Goal: Task Accomplishment & Management: Manage account settings

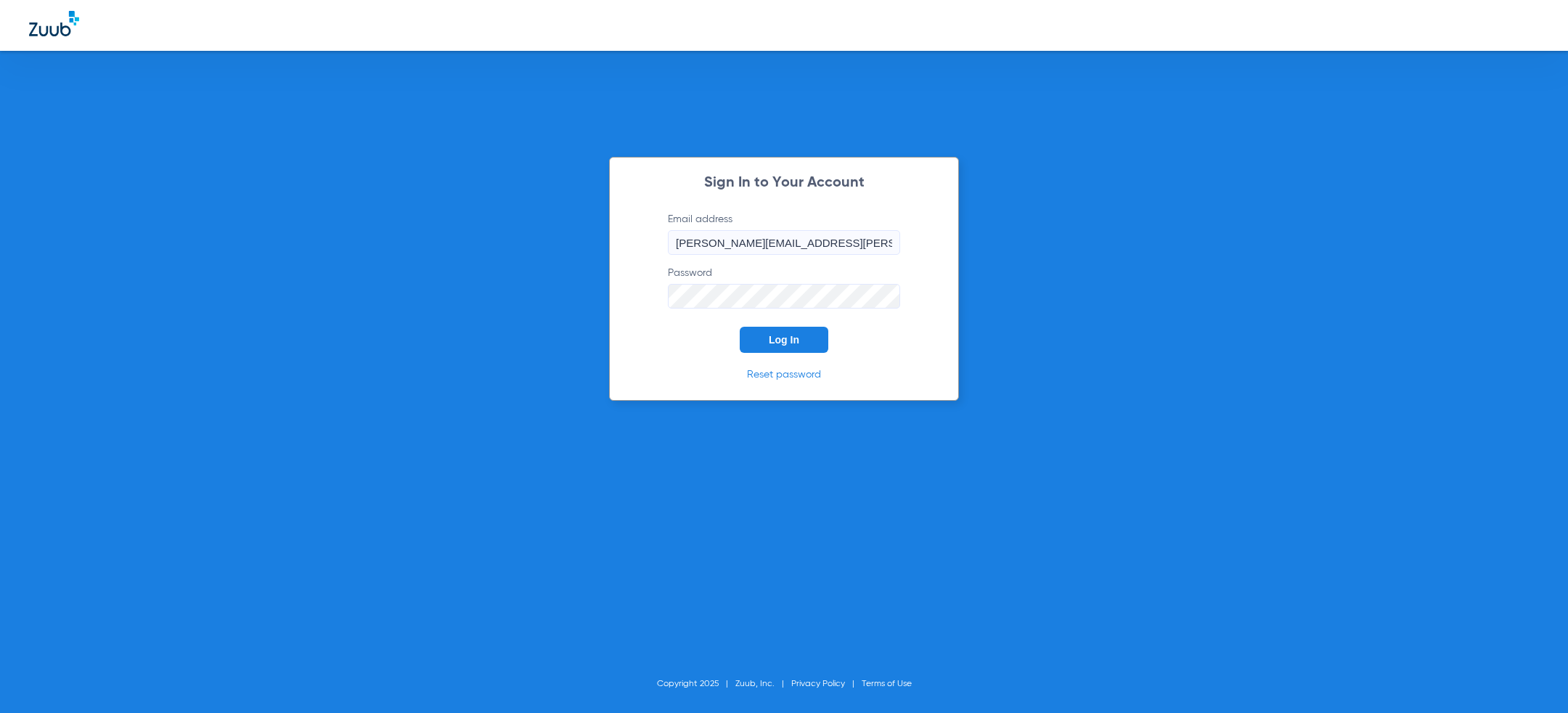
click at [802, 338] on button "Log In" at bounding box center [784, 340] width 89 height 26
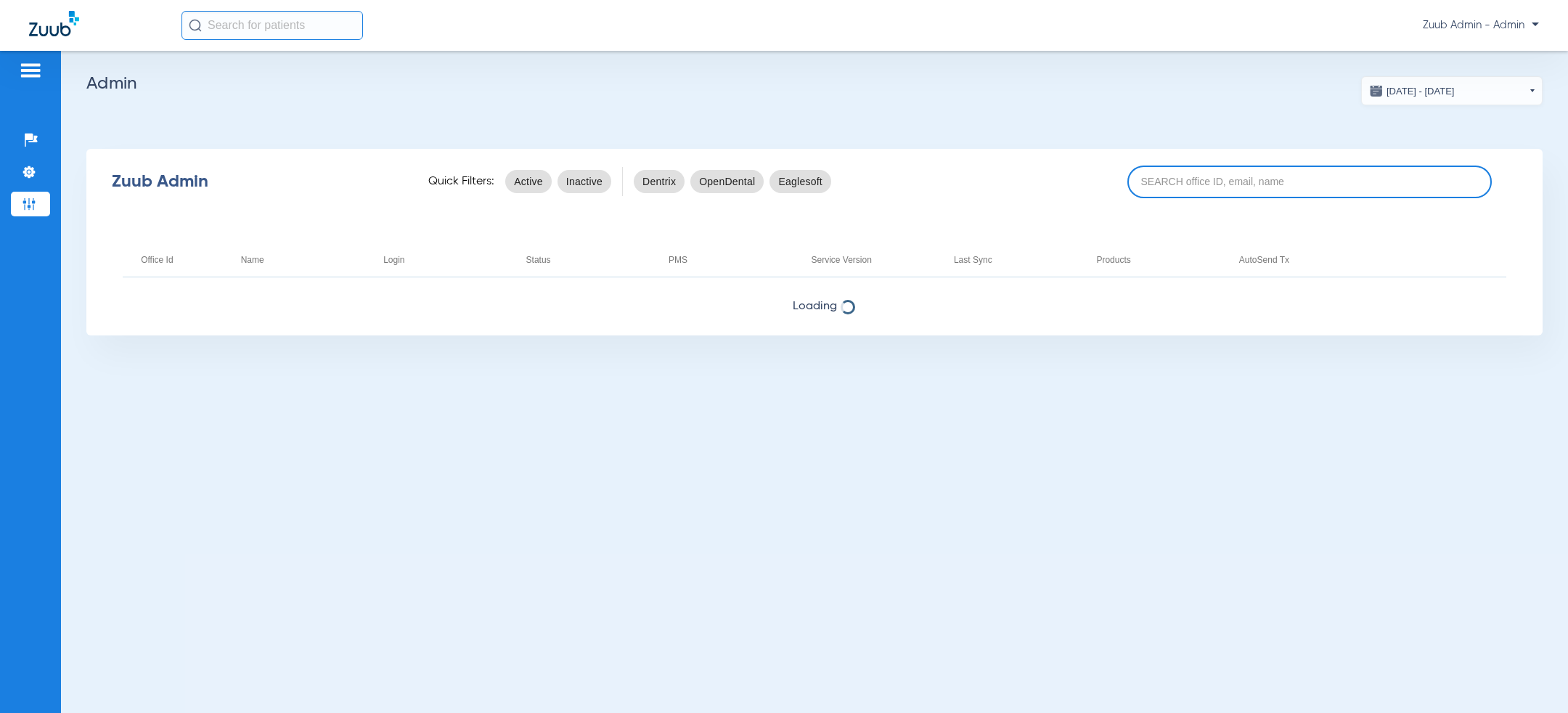
click at [1207, 173] on input at bounding box center [1310, 182] width 365 height 33
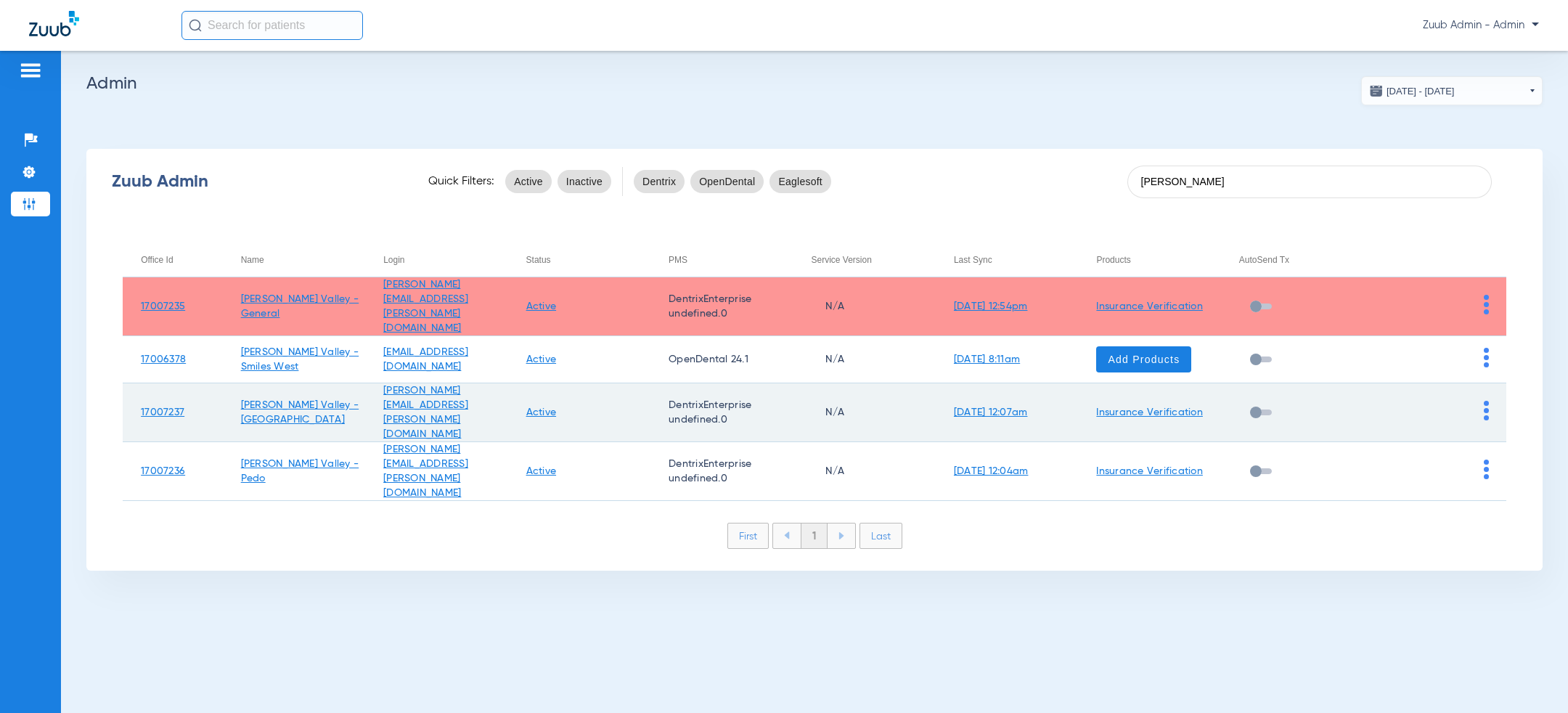
type input "moreno val"
click at [1486, 401] on img at bounding box center [1486, 411] width 5 height 20
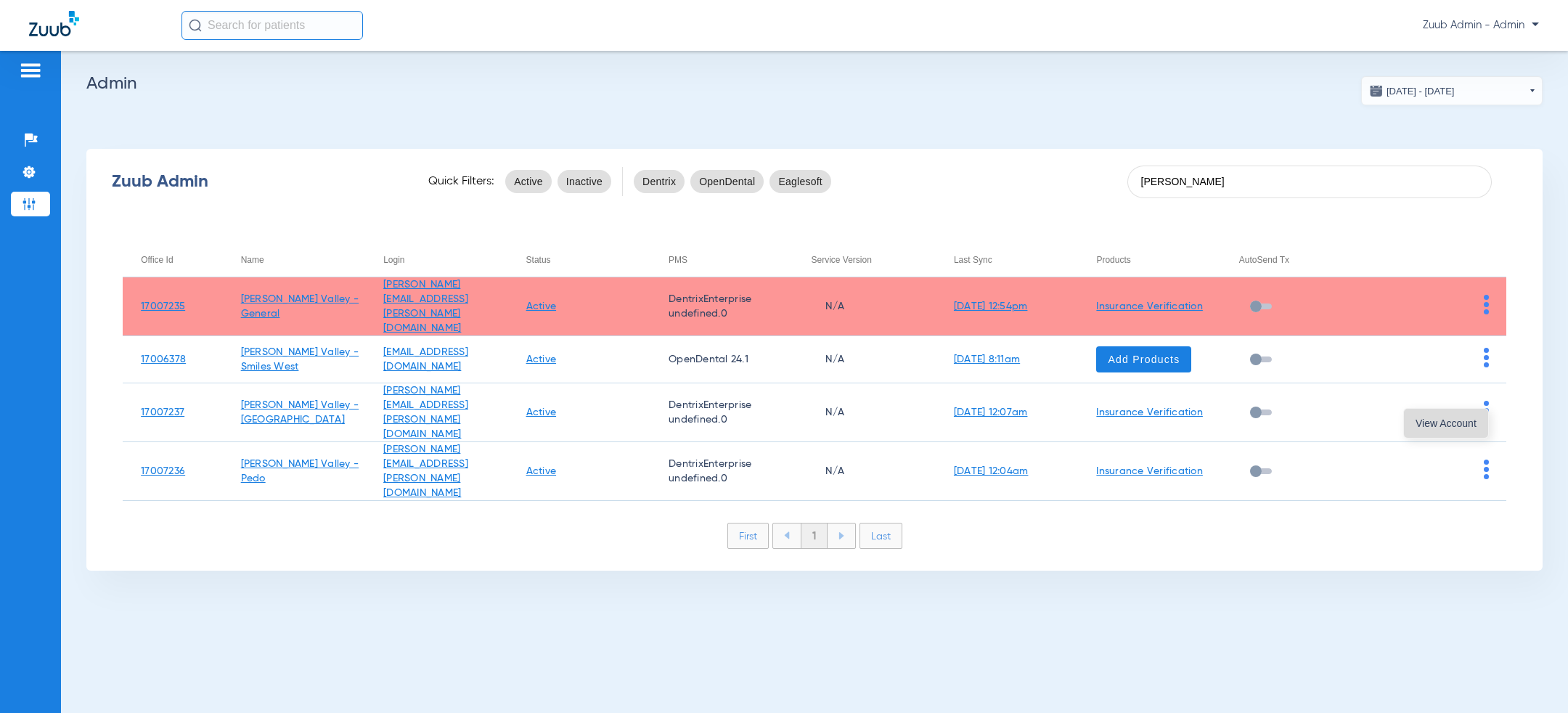
click at [1472, 429] on span "View Account" at bounding box center [1446, 423] width 61 height 10
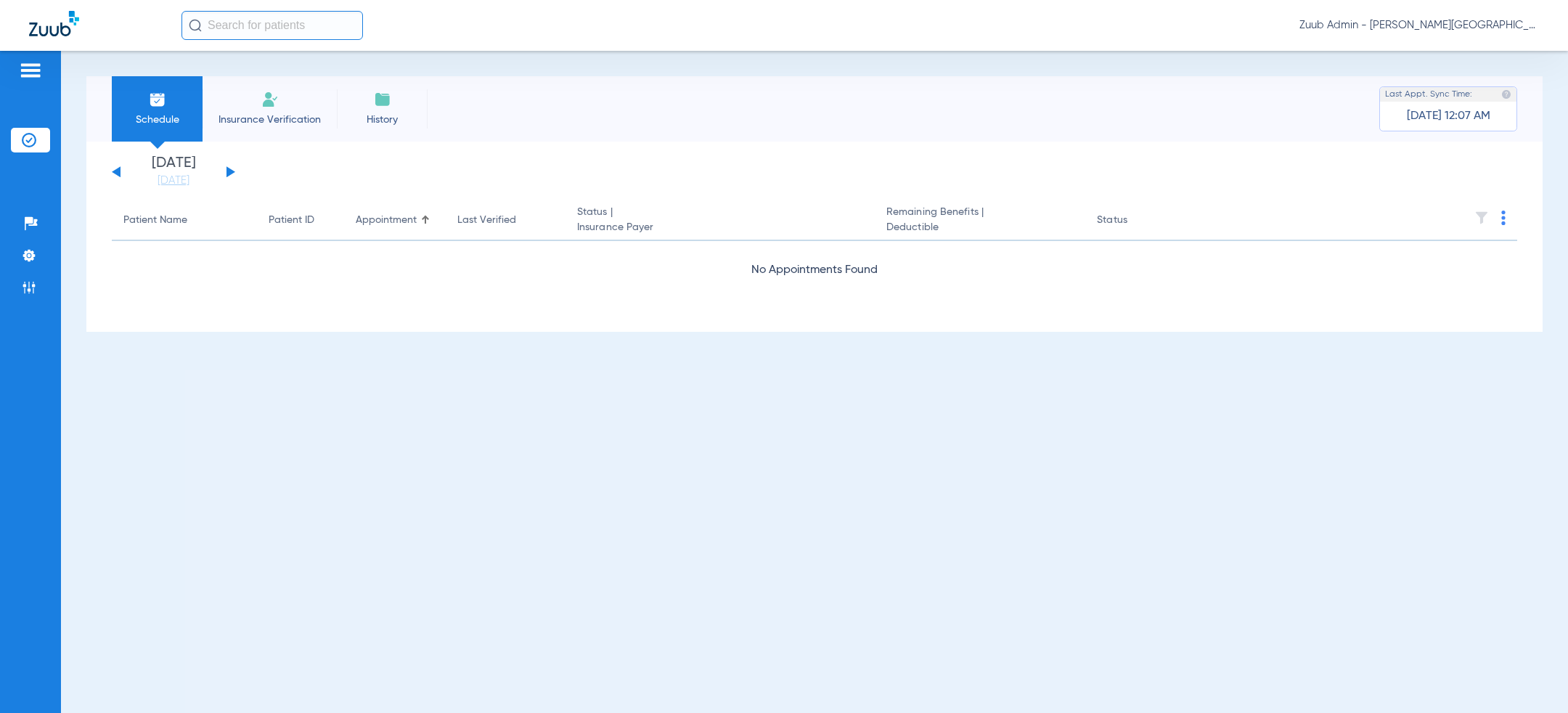
click at [231, 171] on button at bounding box center [231, 172] width 8 height 11
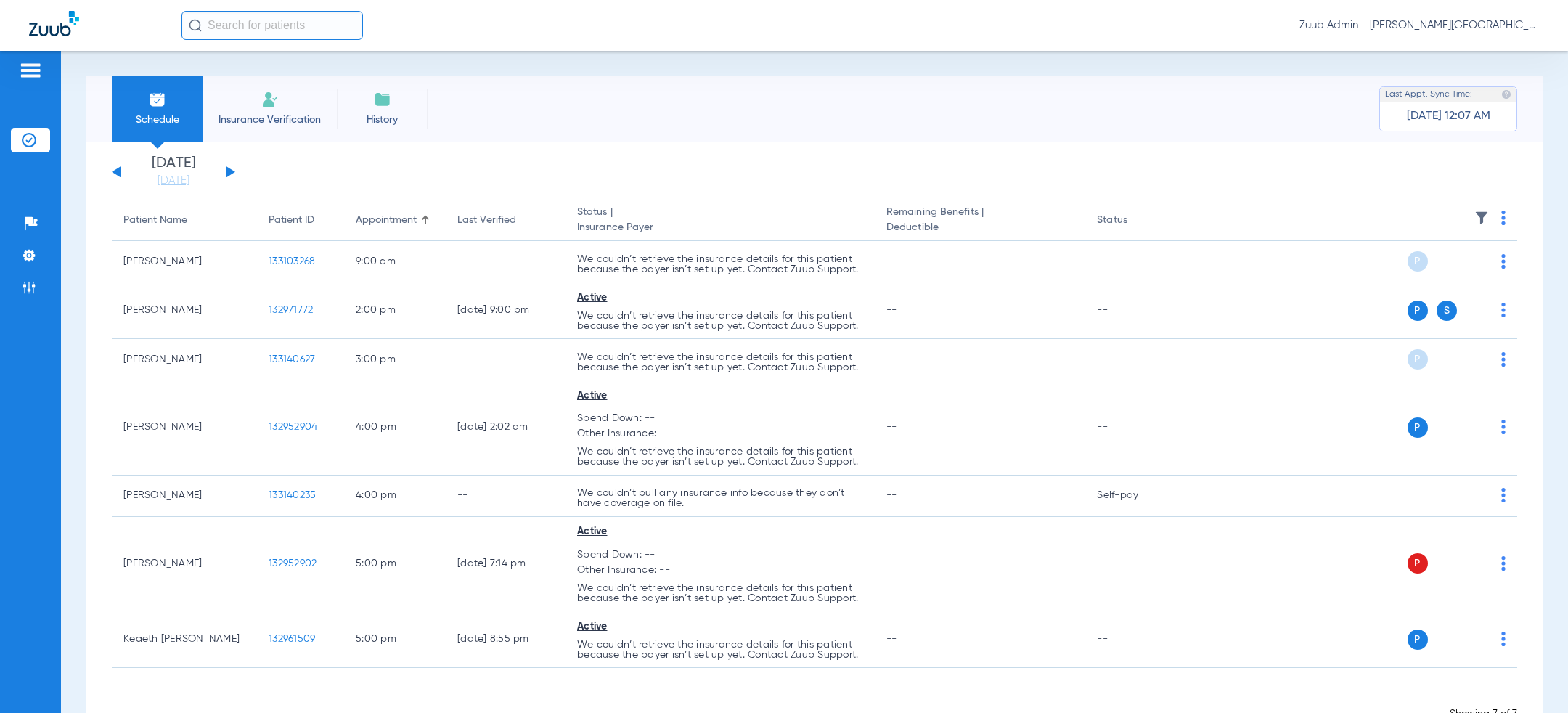
drag, startPoint x: 231, startPoint y: 171, endPoint x: 539, endPoint y: 173, distance: 308.0
click at [539, 173] on app-single-date-navigator "Saturday 06-14-2025 Sunday 06-15-2025 Monday 06-16-2025 Tuesday 06-17-2025 Wedn…" at bounding box center [815, 172] width 1406 height 32
click at [28, 254] on img at bounding box center [28, 255] width 15 height 15
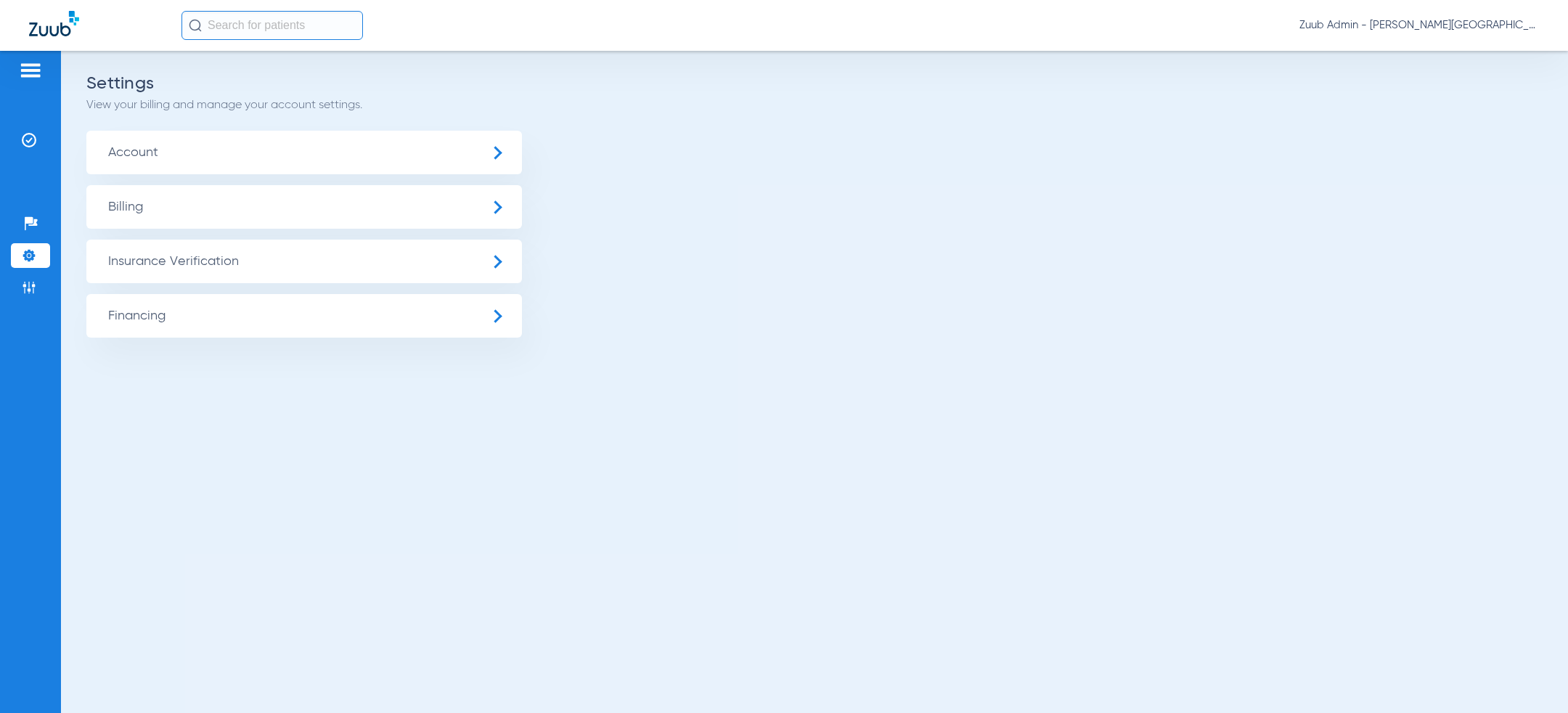
click at [182, 255] on span "Insurance Verification" at bounding box center [304, 261] width 435 height 44
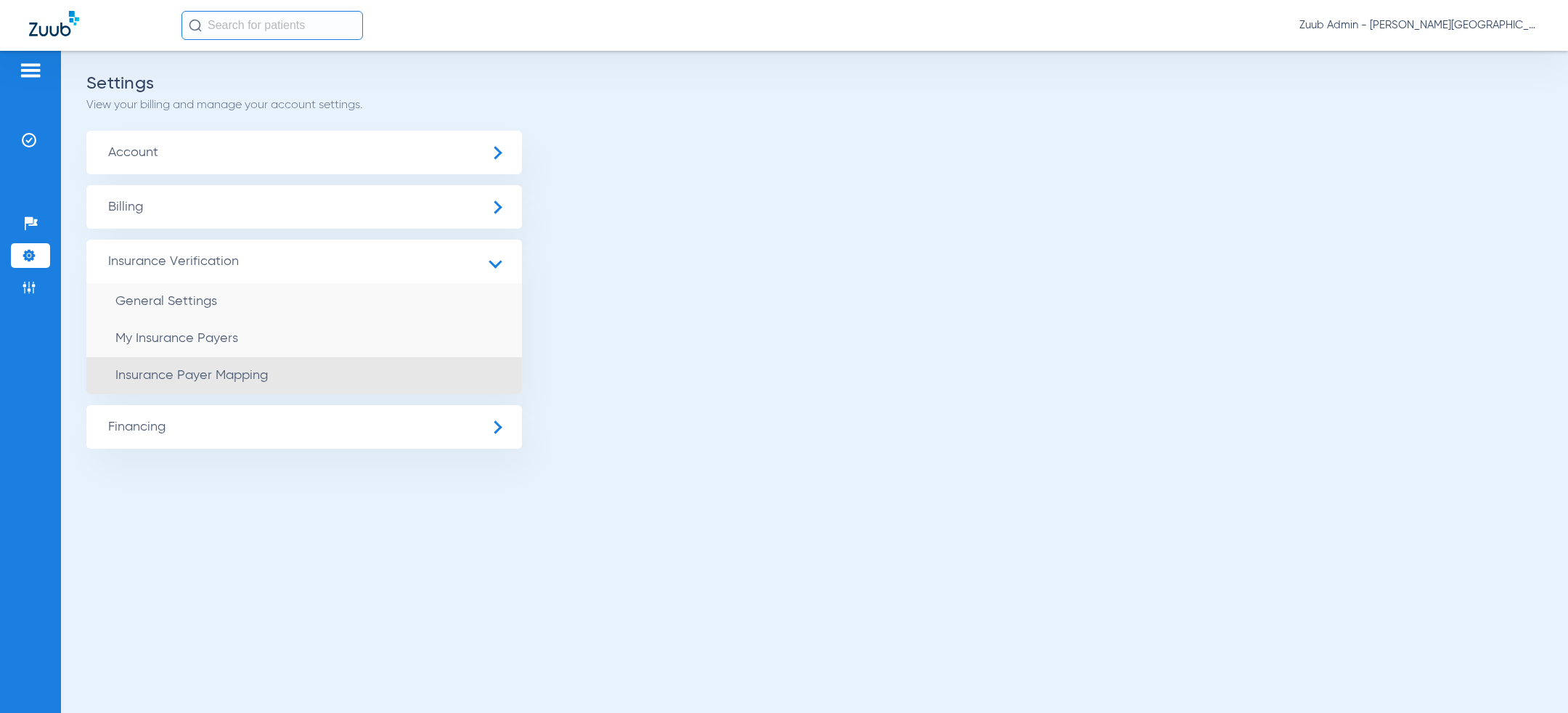
click at [241, 383] on li "Insurance Payer Mapping" at bounding box center [304, 376] width 435 height 37
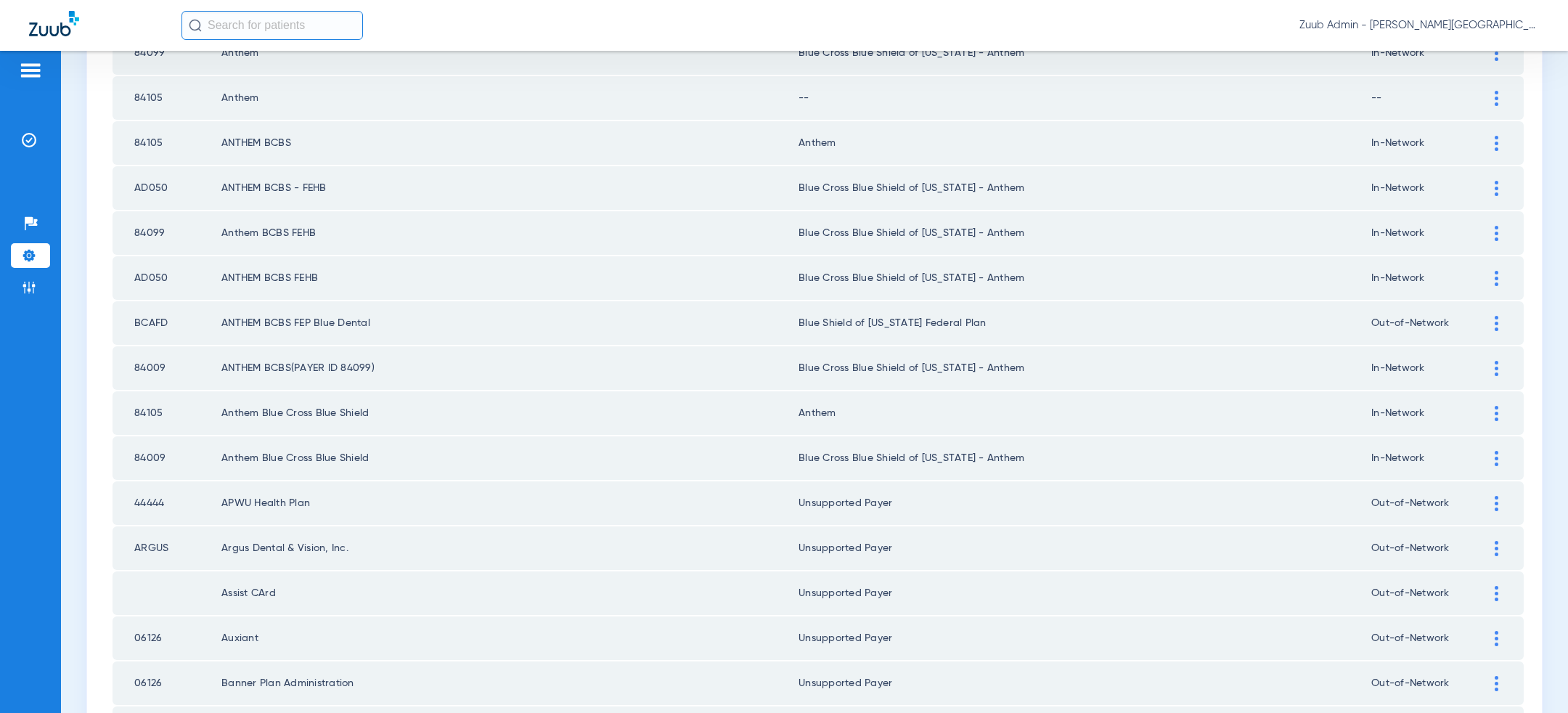
scroll to position [1024, 0]
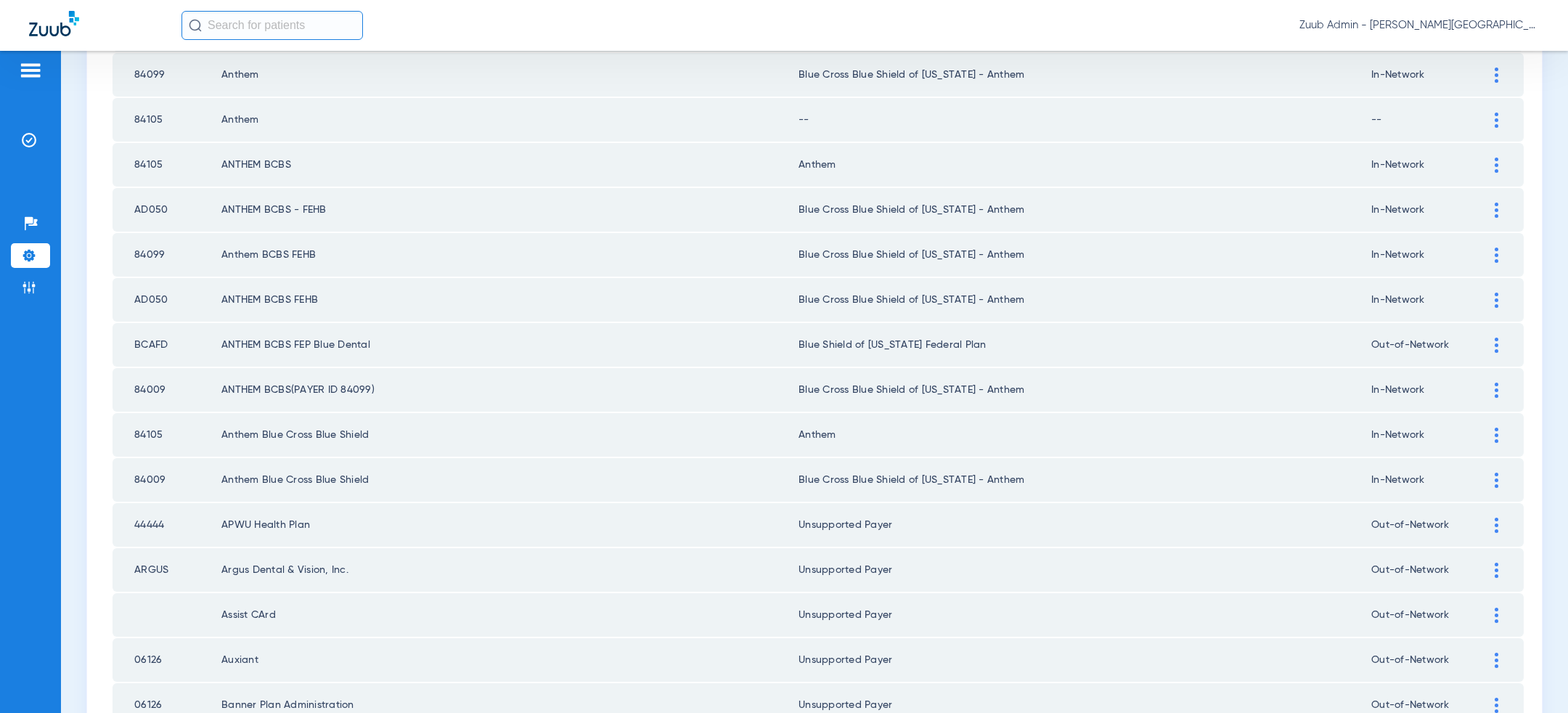
click at [1492, 113] on div at bounding box center [1496, 120] width 25 height 15
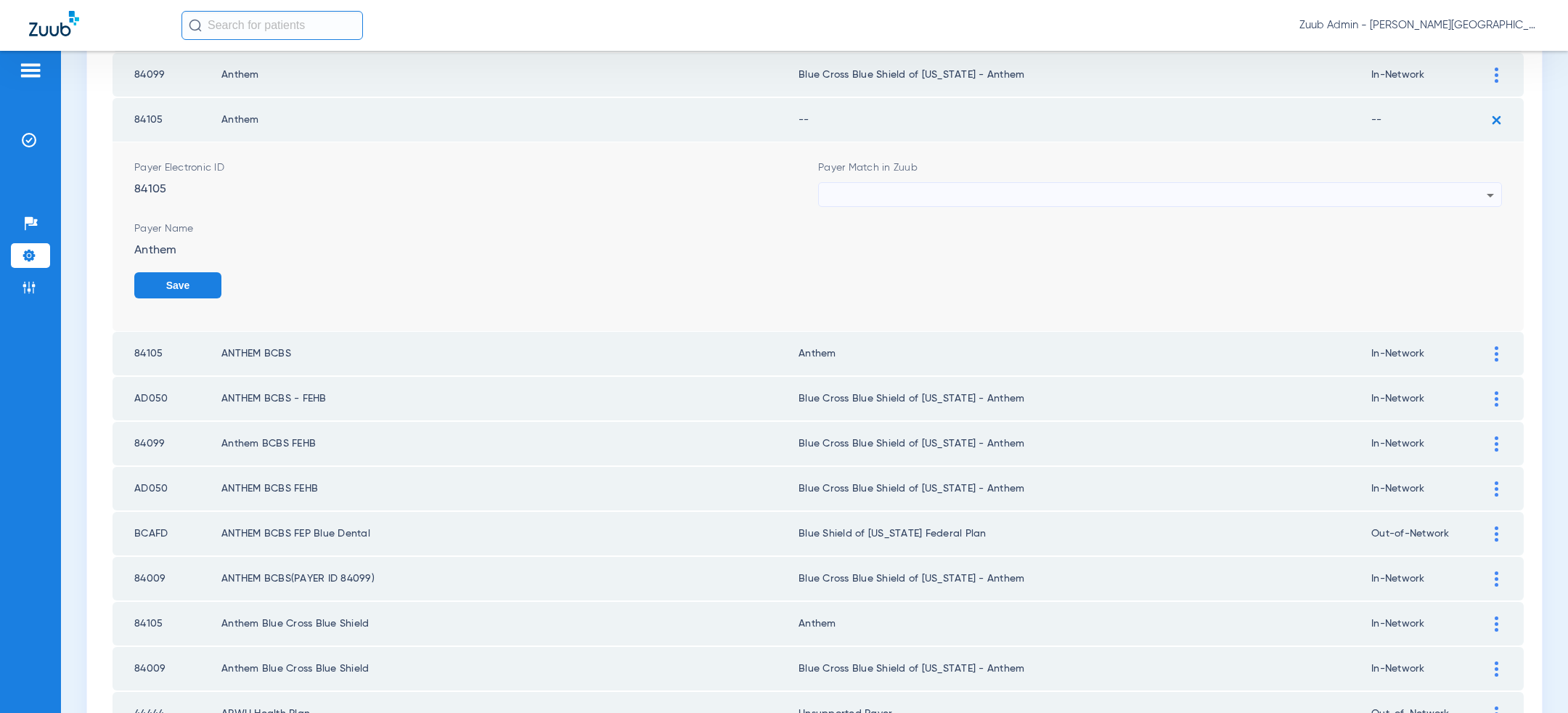
click at [1251, 191] on div at bounding box center [1156, 196] width 661 height 25
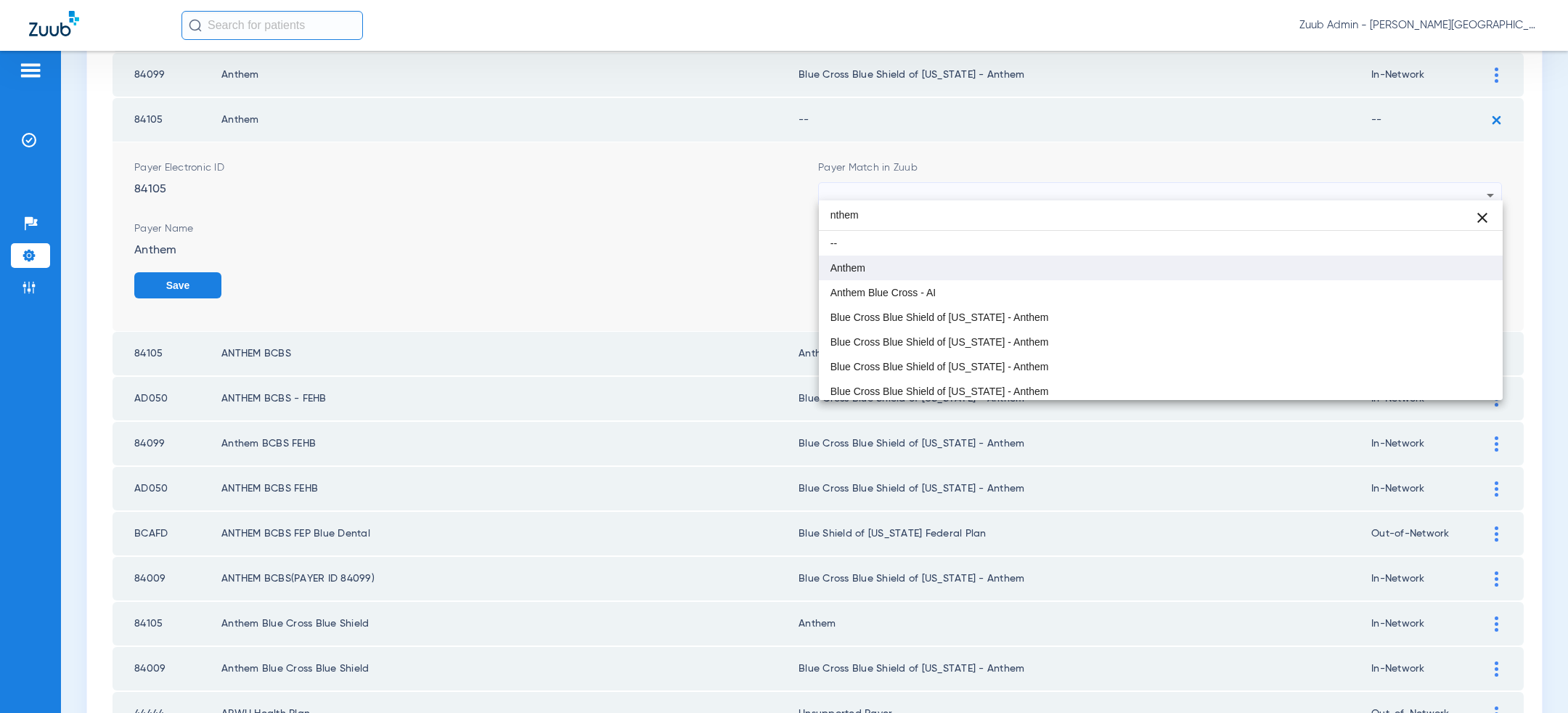
type input "nthem"
click at [987, 264] on mat-option "Anthem" at bounding box center [1161, 268] width 684 height 25
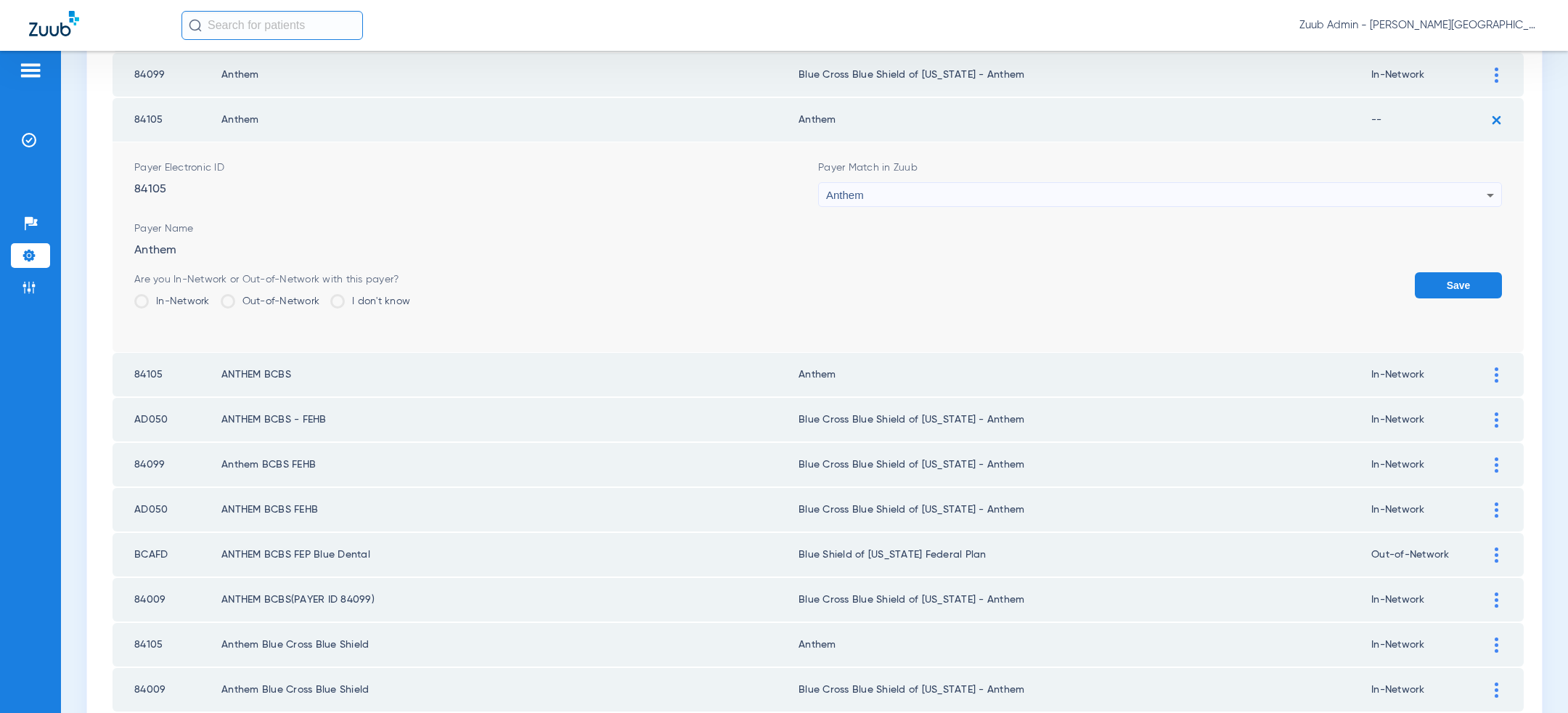
click at [143, 297] on span at bounding box center [141, 301] width 15 height 15
click at [214, 297] on input "In-Network" at bounding box center [214, 297] width 0 height 0
click at [1434, 274] on button "Save" at bounding box center [1458, 285] width 87 height 26
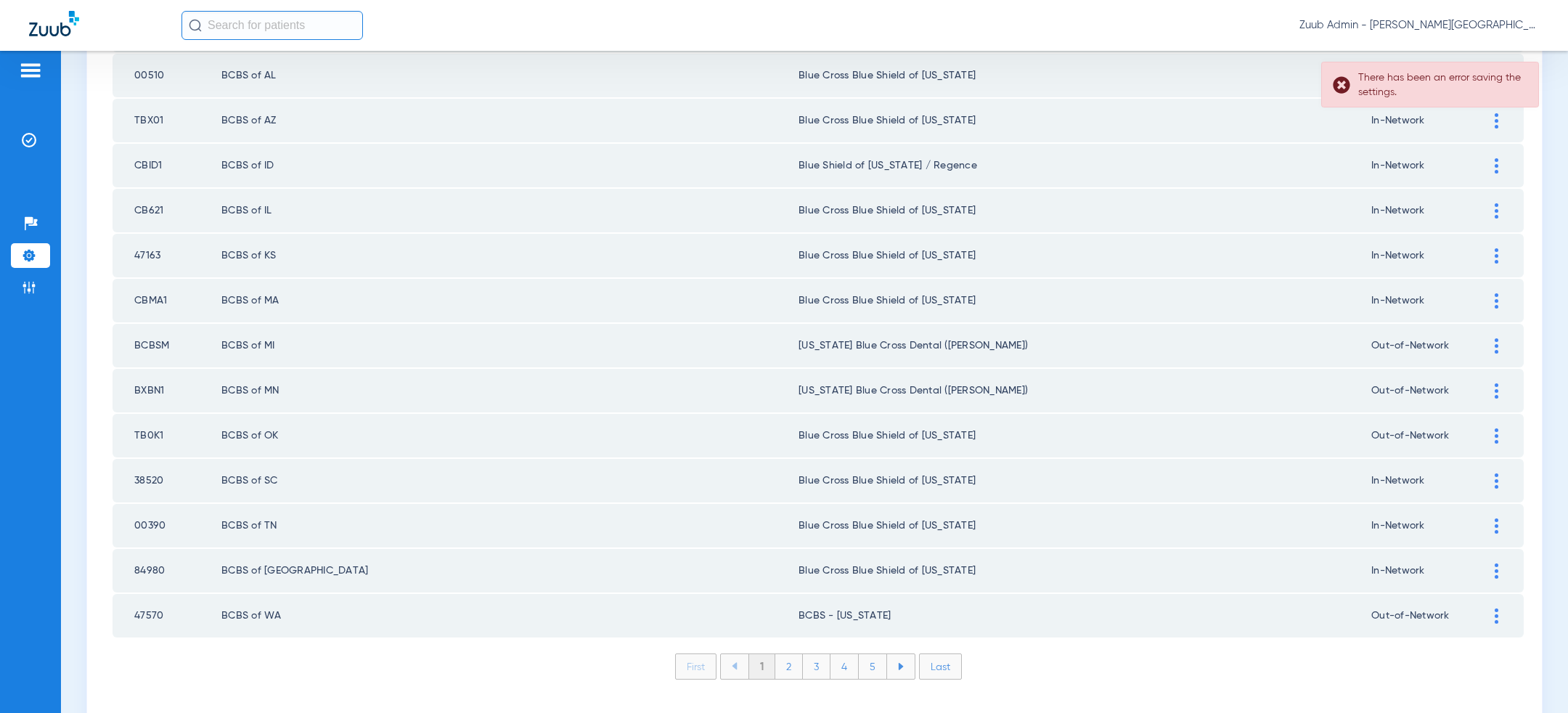
scroll to position [1892, 0]
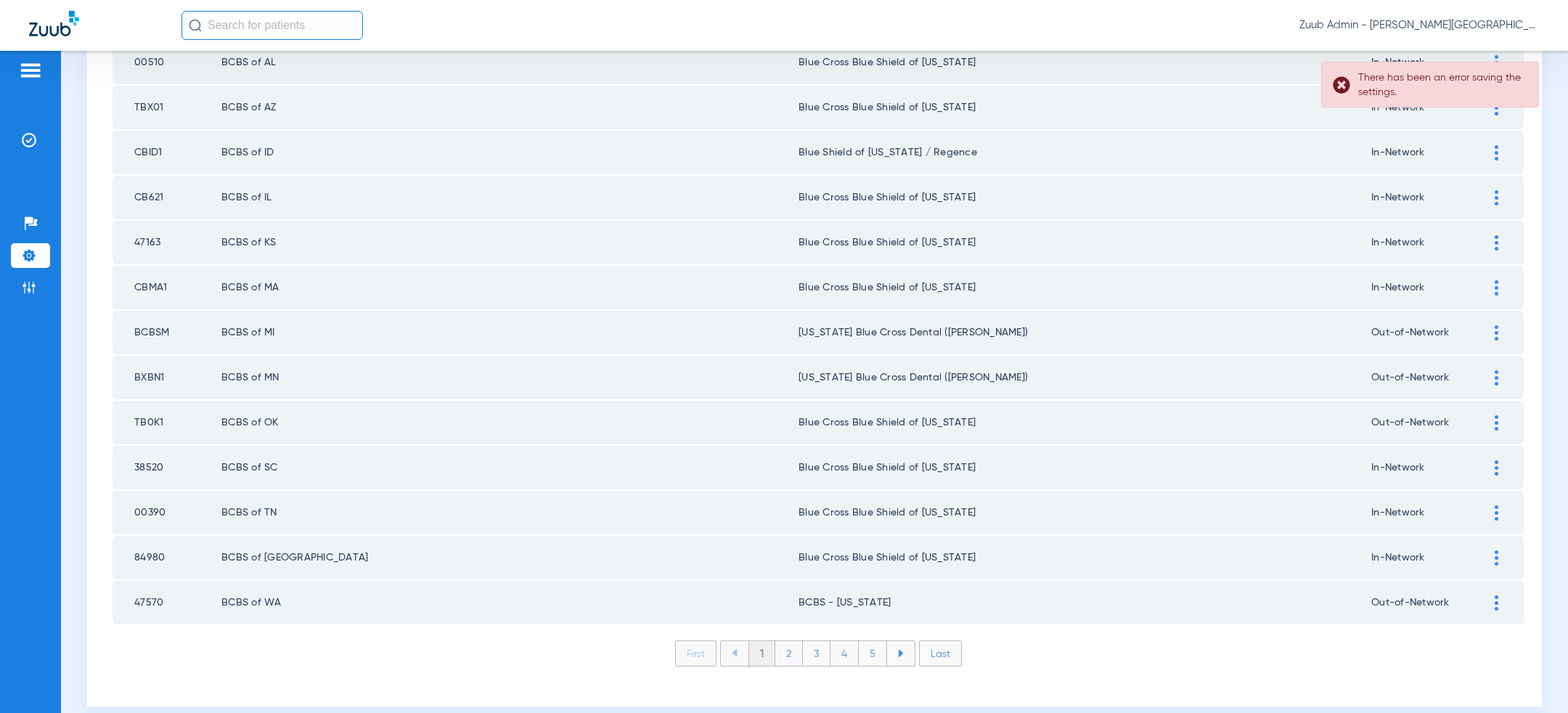
click at [799, 642] on li "2" at bounding box center [789, 654] width 28 height 25
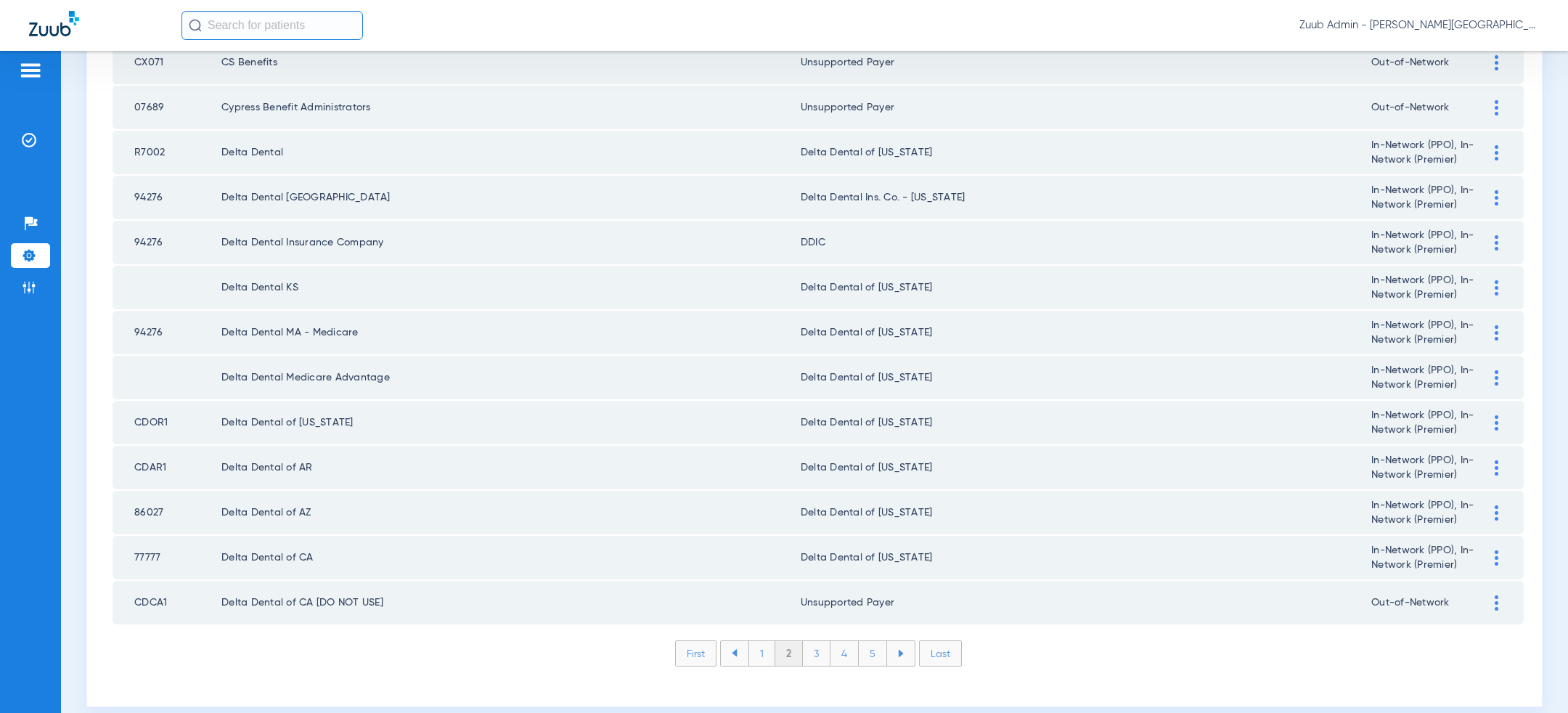
click at [815, 642] on li "3" at bounding box center [817, 654] width 28 height 25
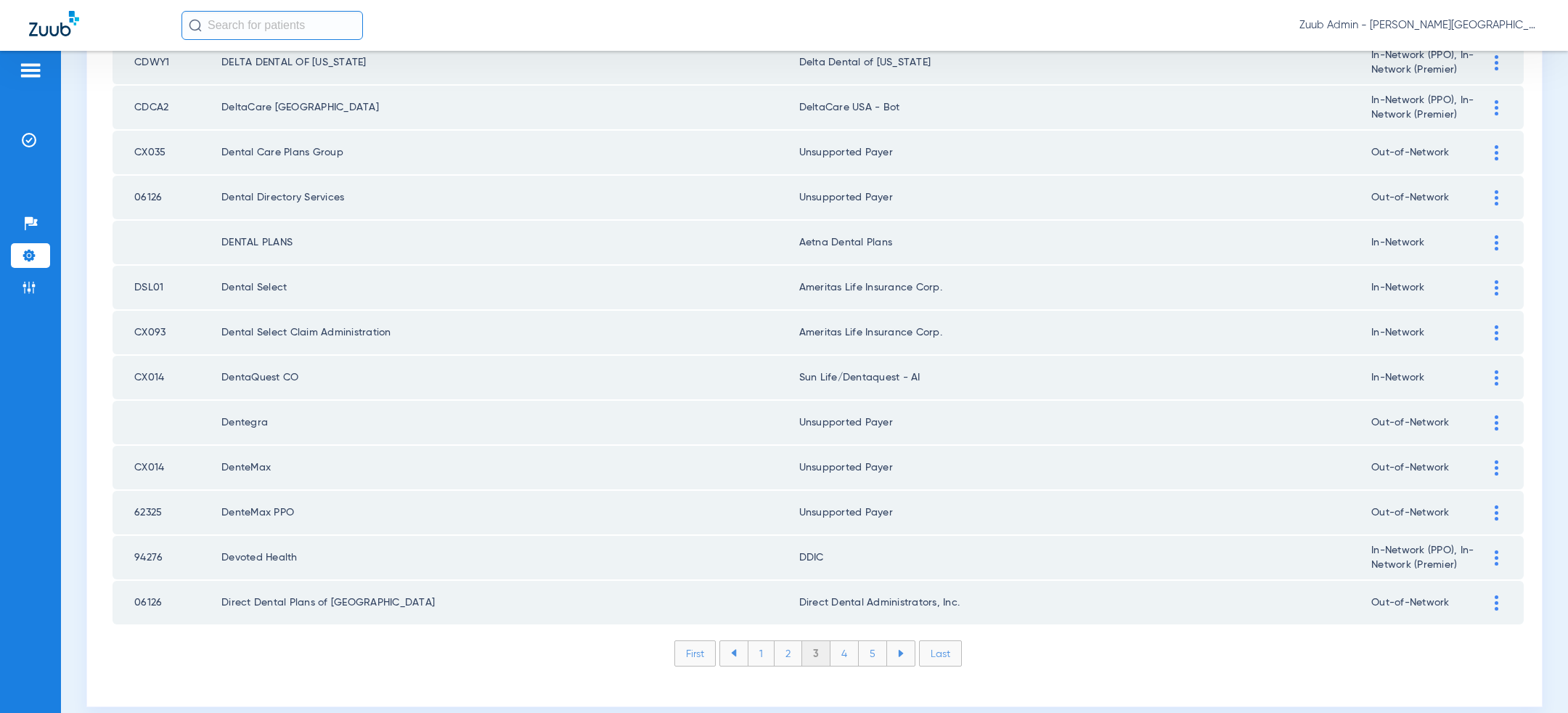
click at [851, 642] on li "4" at bounding box center [845, 654] width 28 height 25
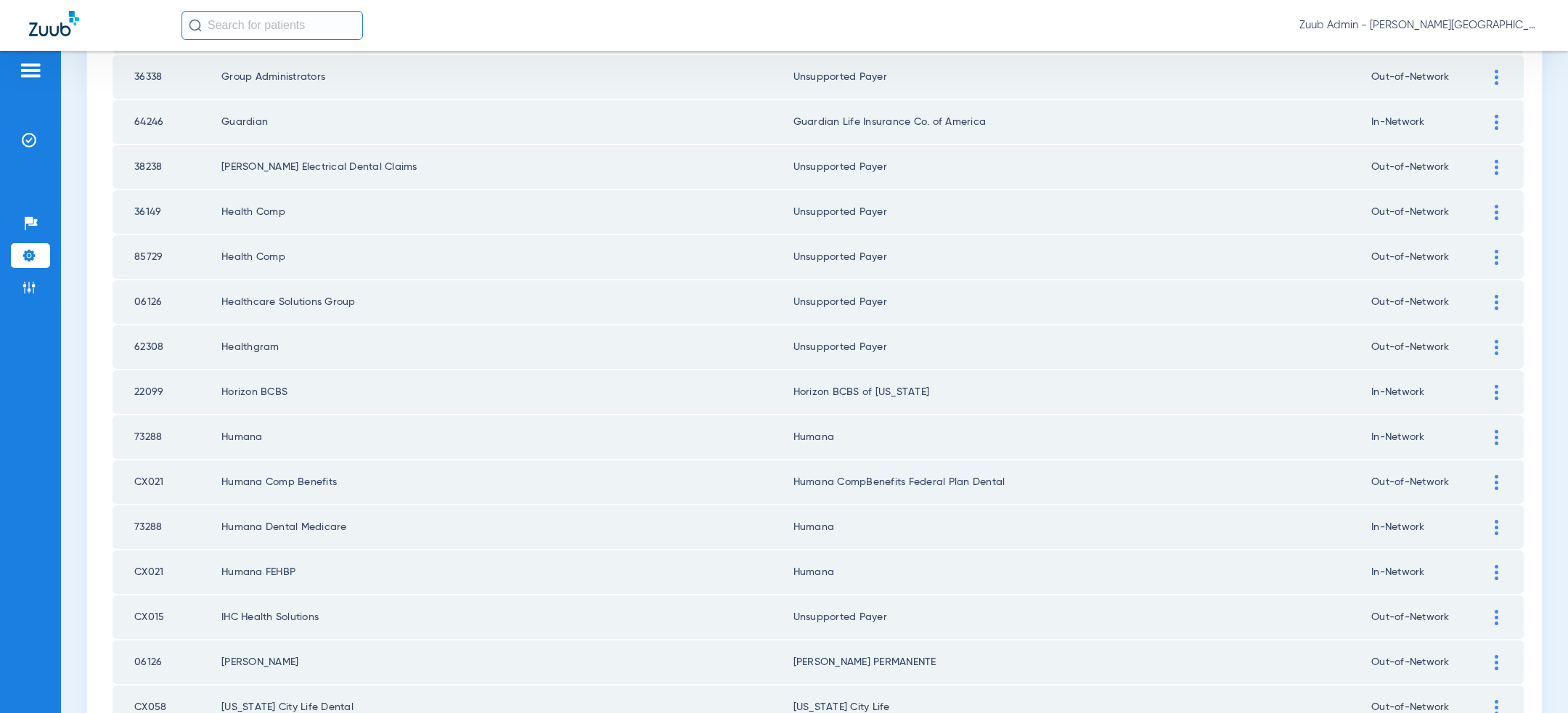
scroll to position [695, 0]
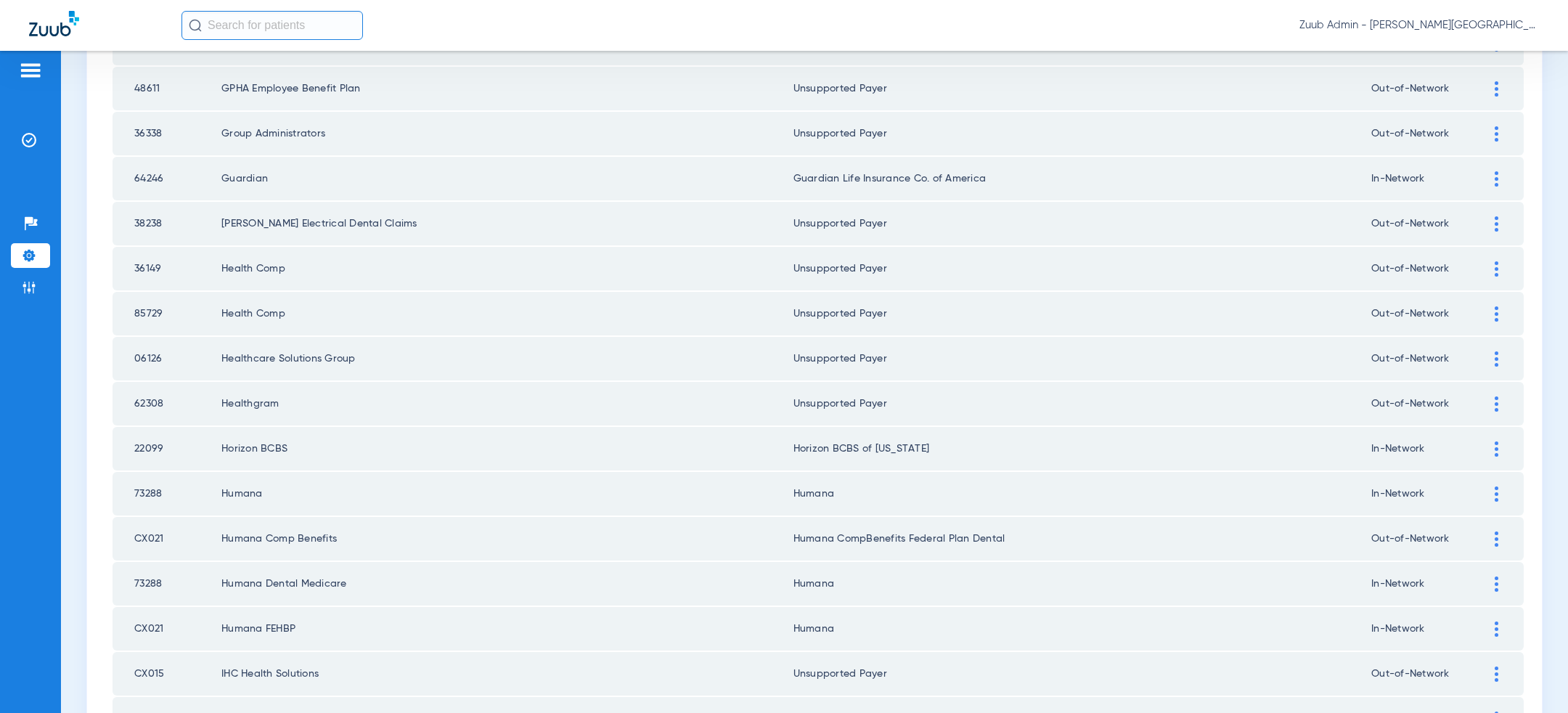
click at [1501, 487] on div at bounding box center [1496, 495] width 25 height 15
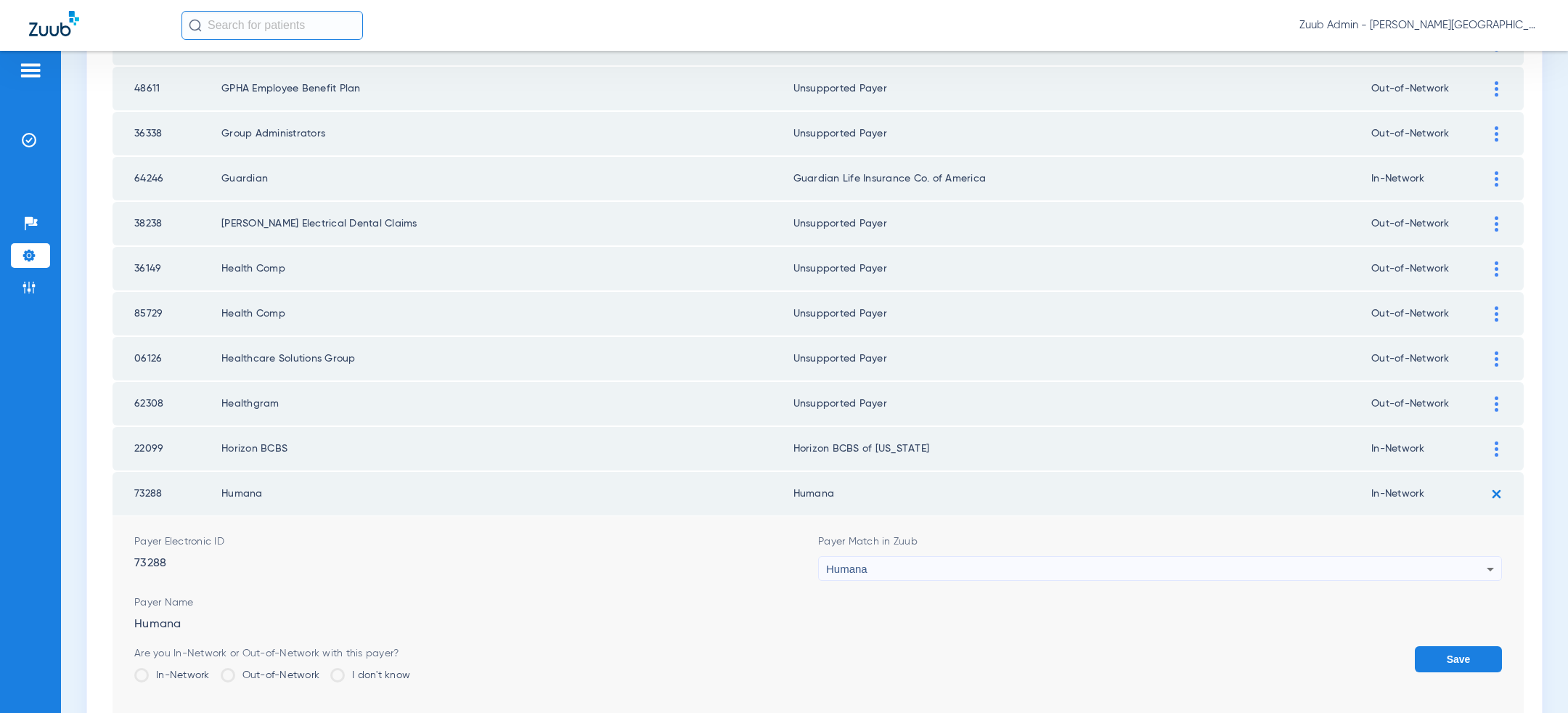
click at [267, 669] on label "Out-of-Network" at bounding box center [271, 675] width 100 height 15
click at [323, 670] on input "Out-of-Network" at bounding box center [323, 670] width 0 height 0
click at [1470, 649] on button "Save" at bounding box center [1458, 659] width 87 height 26
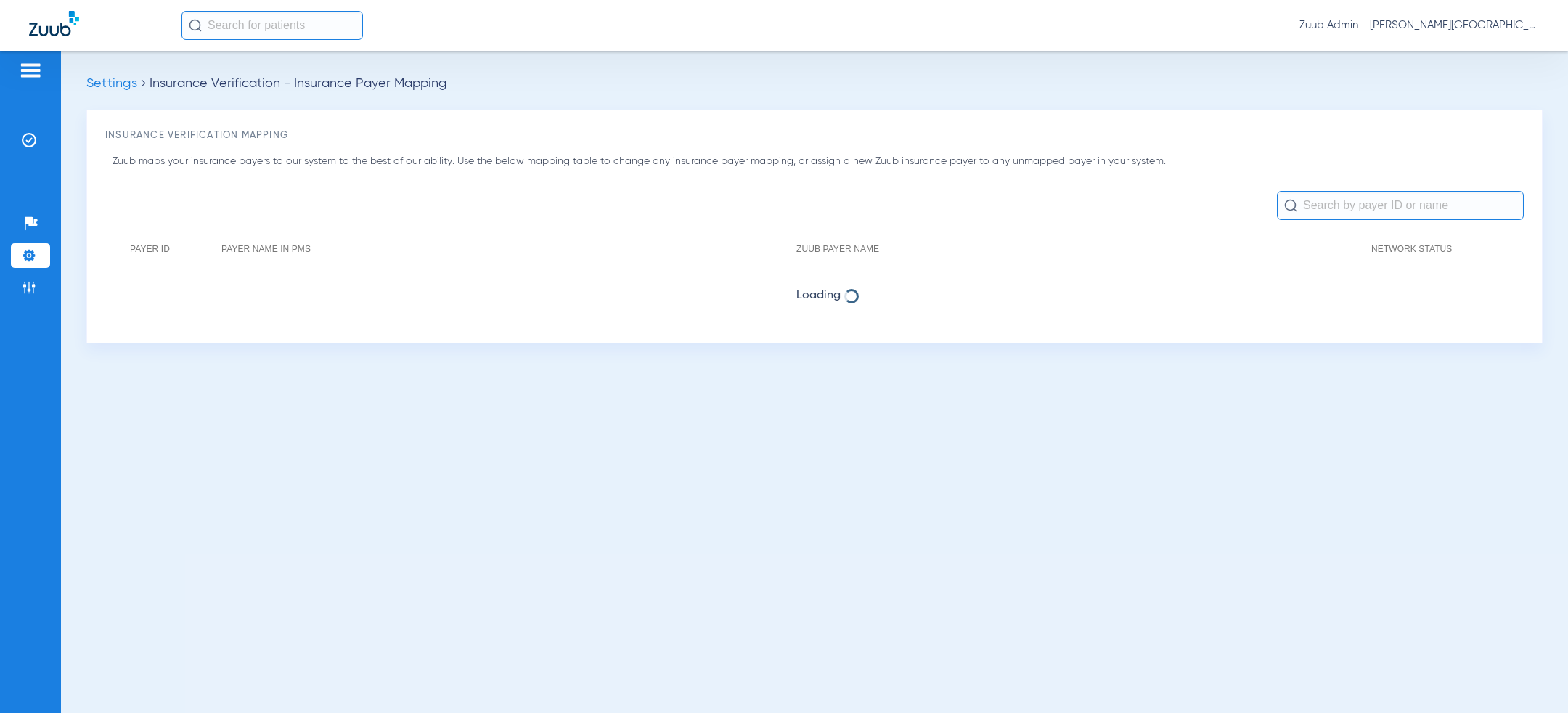
click at [800, 212] on div at bounding box center [818, 205] width 1412 height 29
click at [1436, 26] on span "Zuub Admin - [PERSON_NAME][GEOGRAPHIC_DATA] - [GEOGRAPHIC_DATA]" at bounding box center [1419, 25] width 240 height 15
click at [1498, 53] on span "Log out" at bounding box center [1497, 51] width 57 height 10
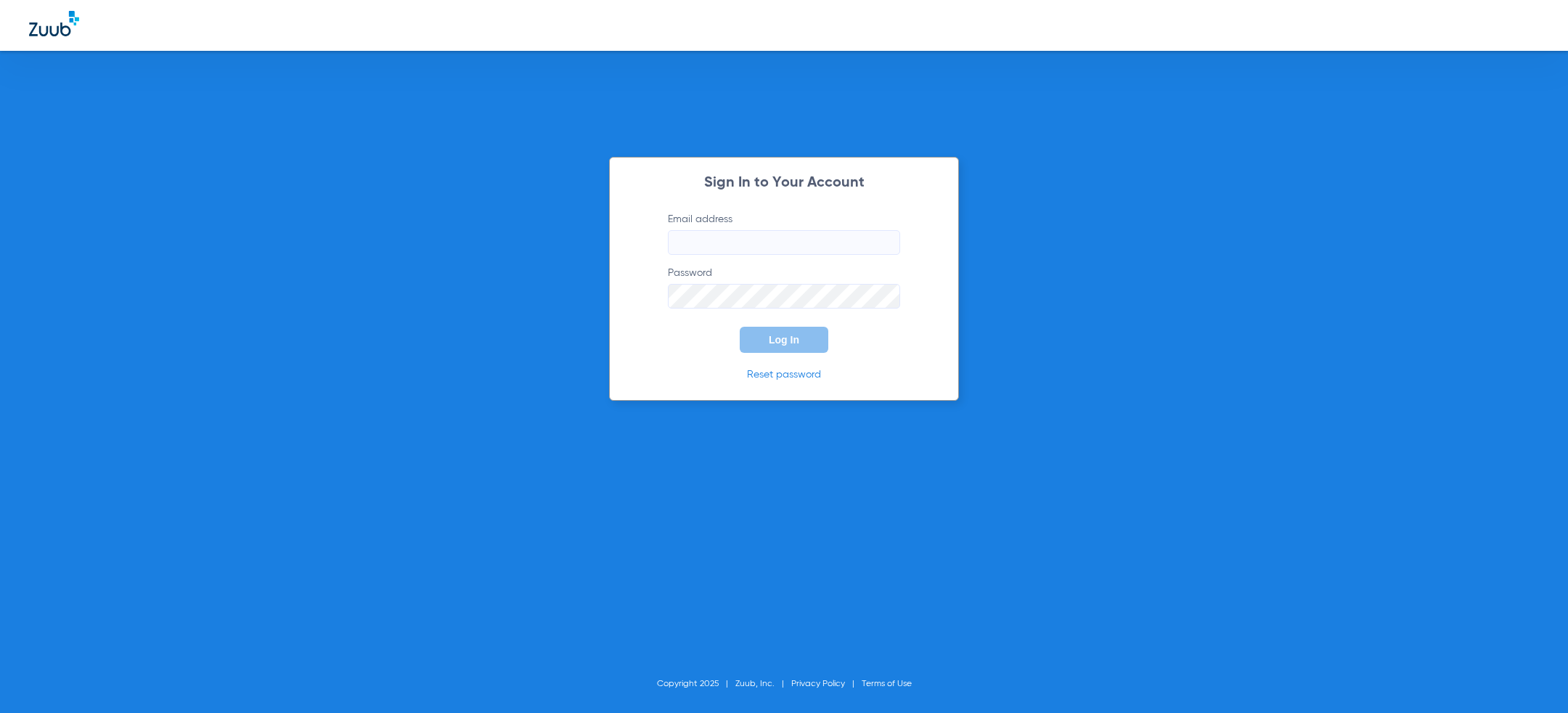
type input "[PERSON_NAME][EMAIL_ADDRESS][PERSON_NAME][DOMAIN_NAME]"
click at [758, 334] on button "Log In" at bounding box center [784, 340] width 89 height 26
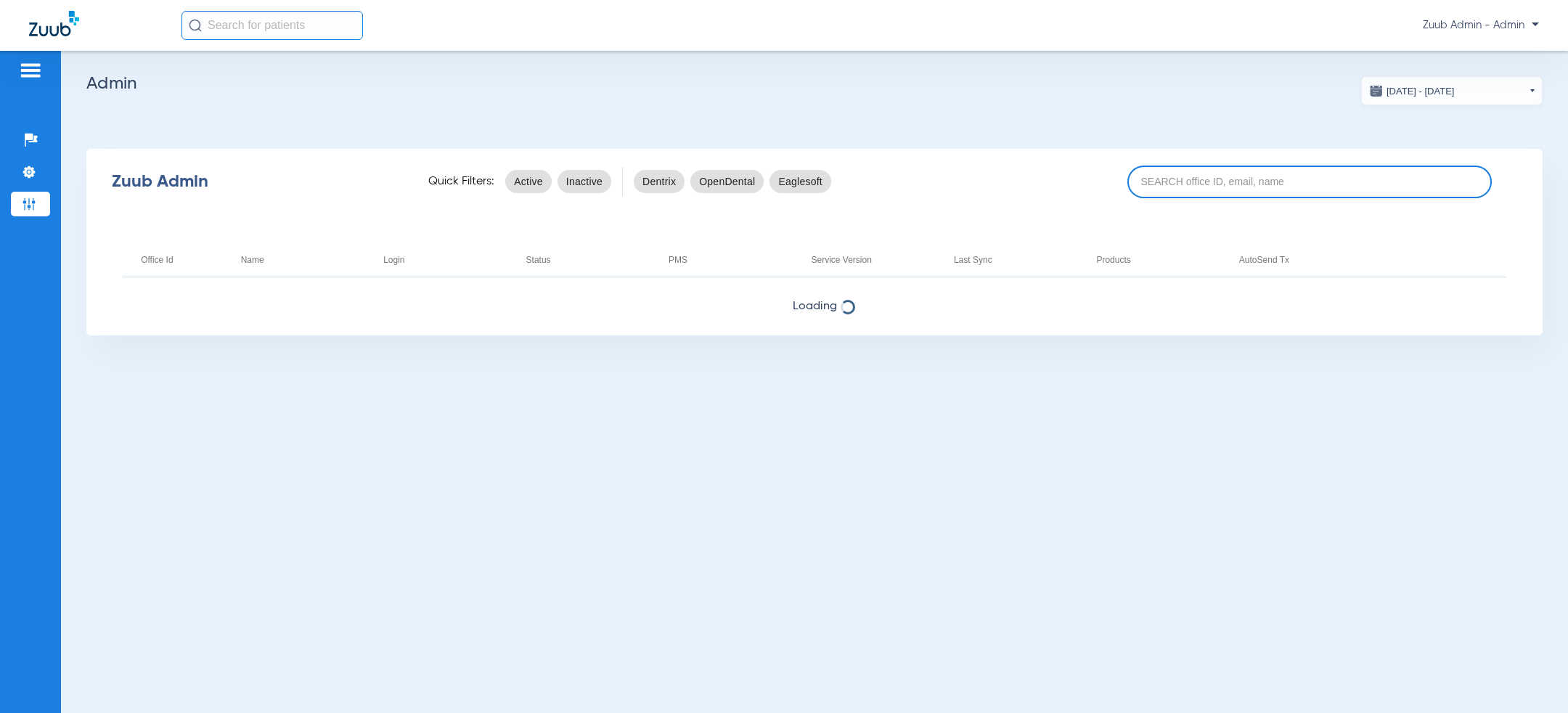
click at [1245, 178] on input at bounding box center [1310, 182] width 365 height 33
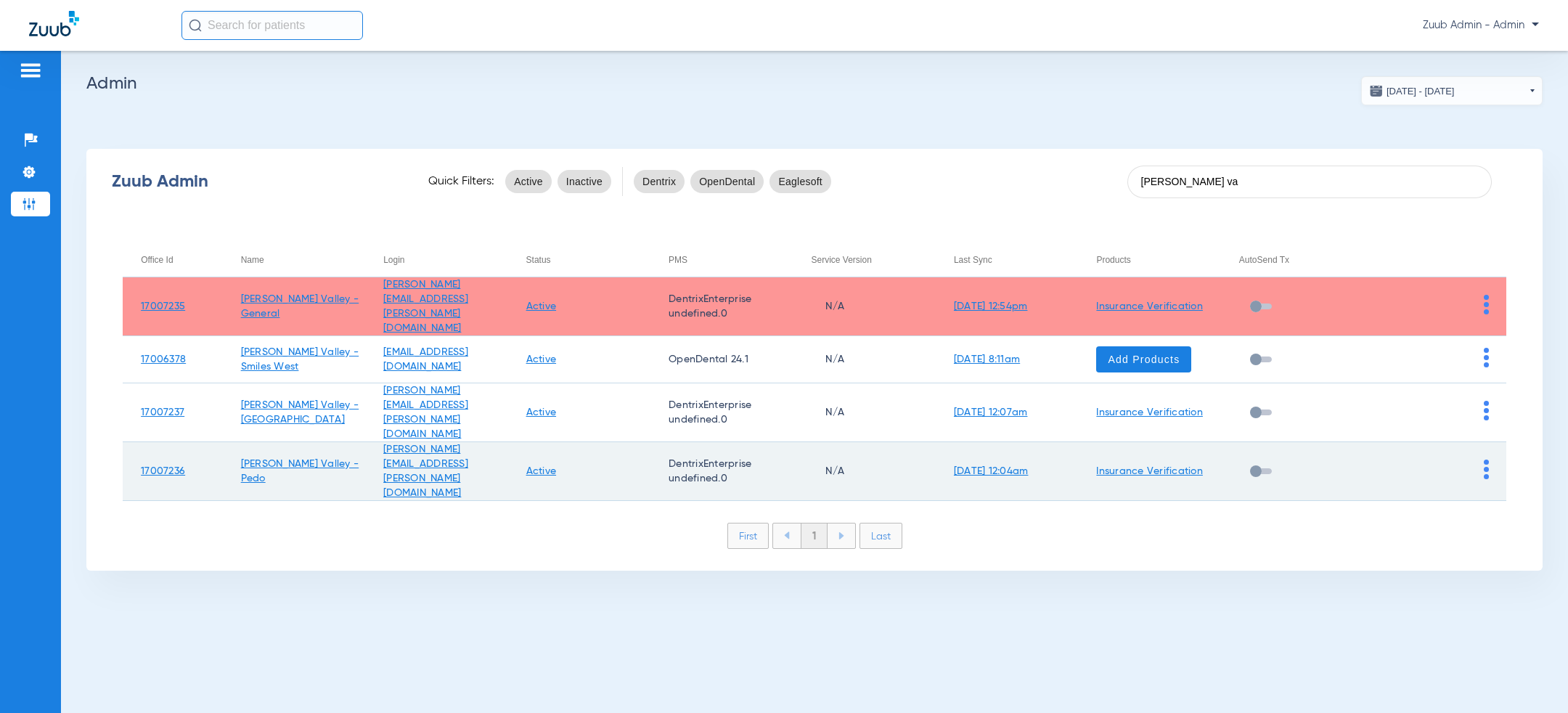
type input "[PERSON_NAME] va"
click at [1485, 460] on img at bounding box center [1486, 470] width 5 height 20
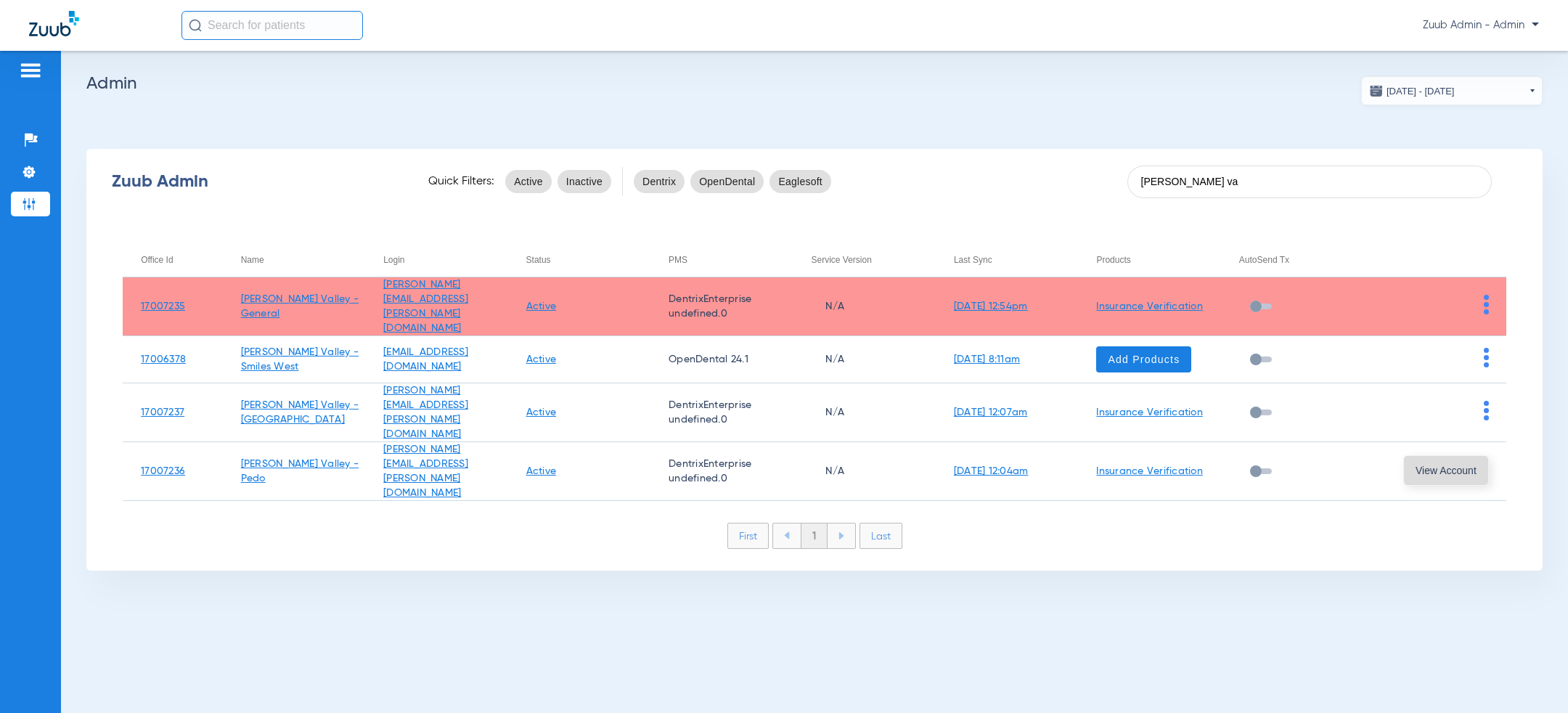
click at [1438, 463] on button "View Account" at bounding box center [1446, 471] width 84 height 29
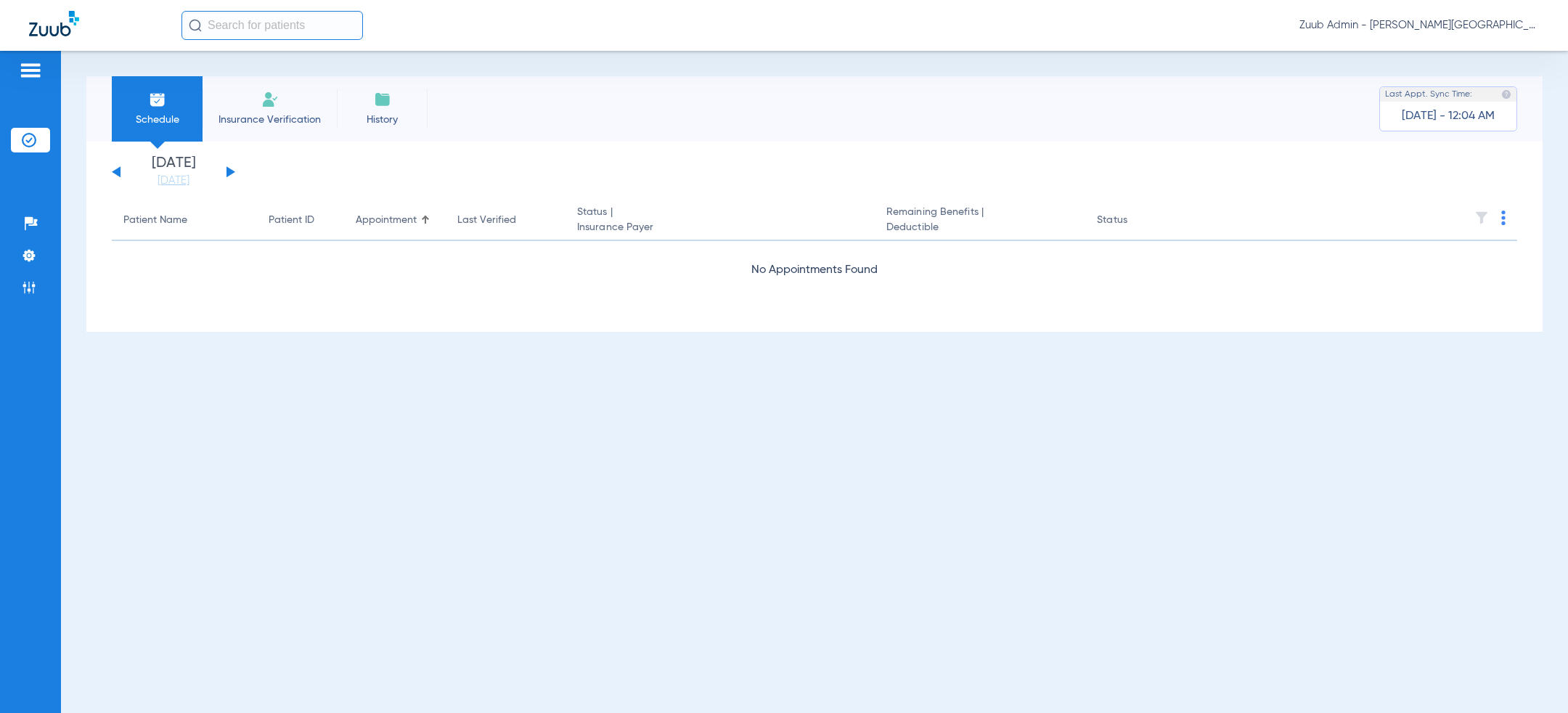
click at [31, 242] on ul "Help Center Settings Admin" at bounding box center [30, 263] width 39 height 104
click at [31, 249] on img at bounding box center [28, 255] width 15 height 15
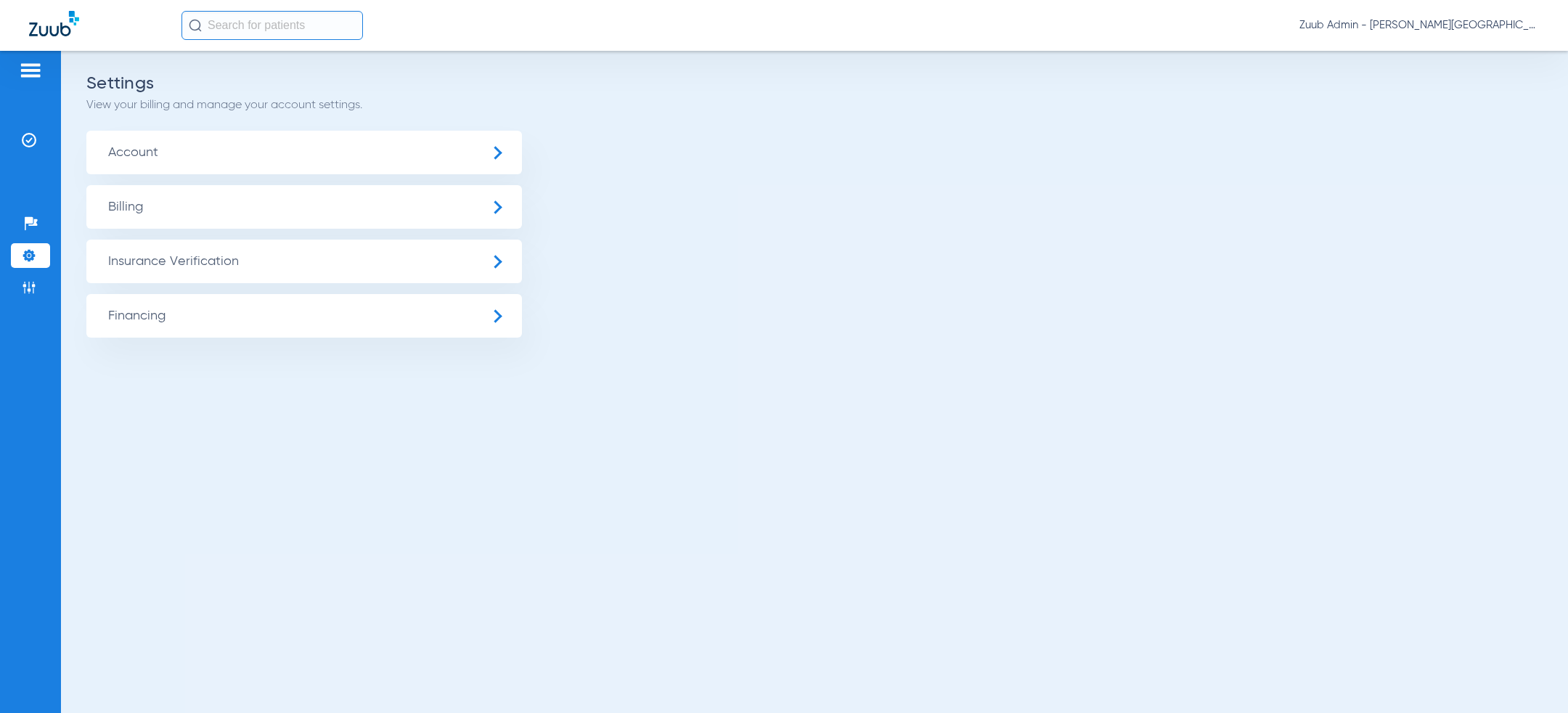
click at [182, 259] on span "Insurance Verification" at bounding box center [304, 261] width 435 height 44
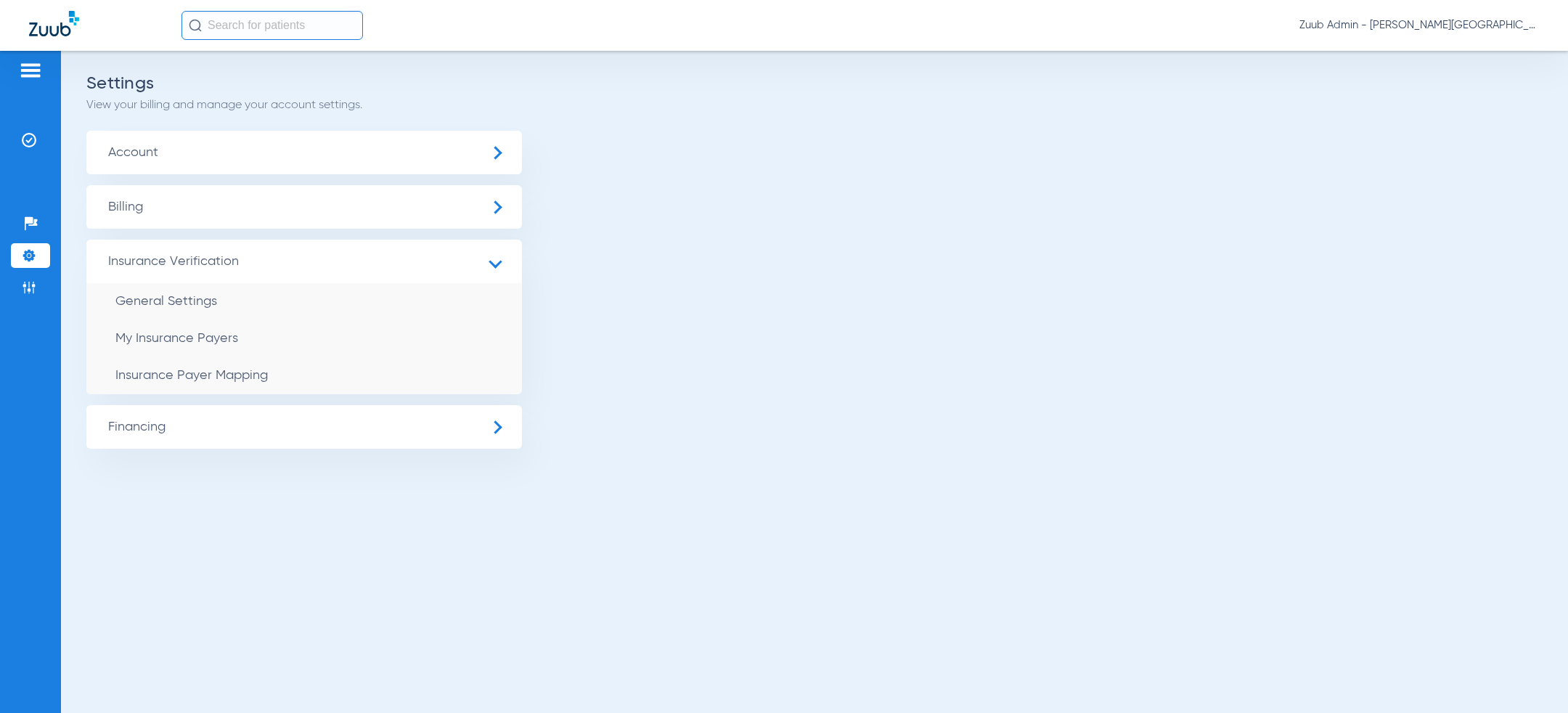
click at [214, 376] on span "Insurance Payer Mapping" at bounding box center [192, 375] width 153 height 13
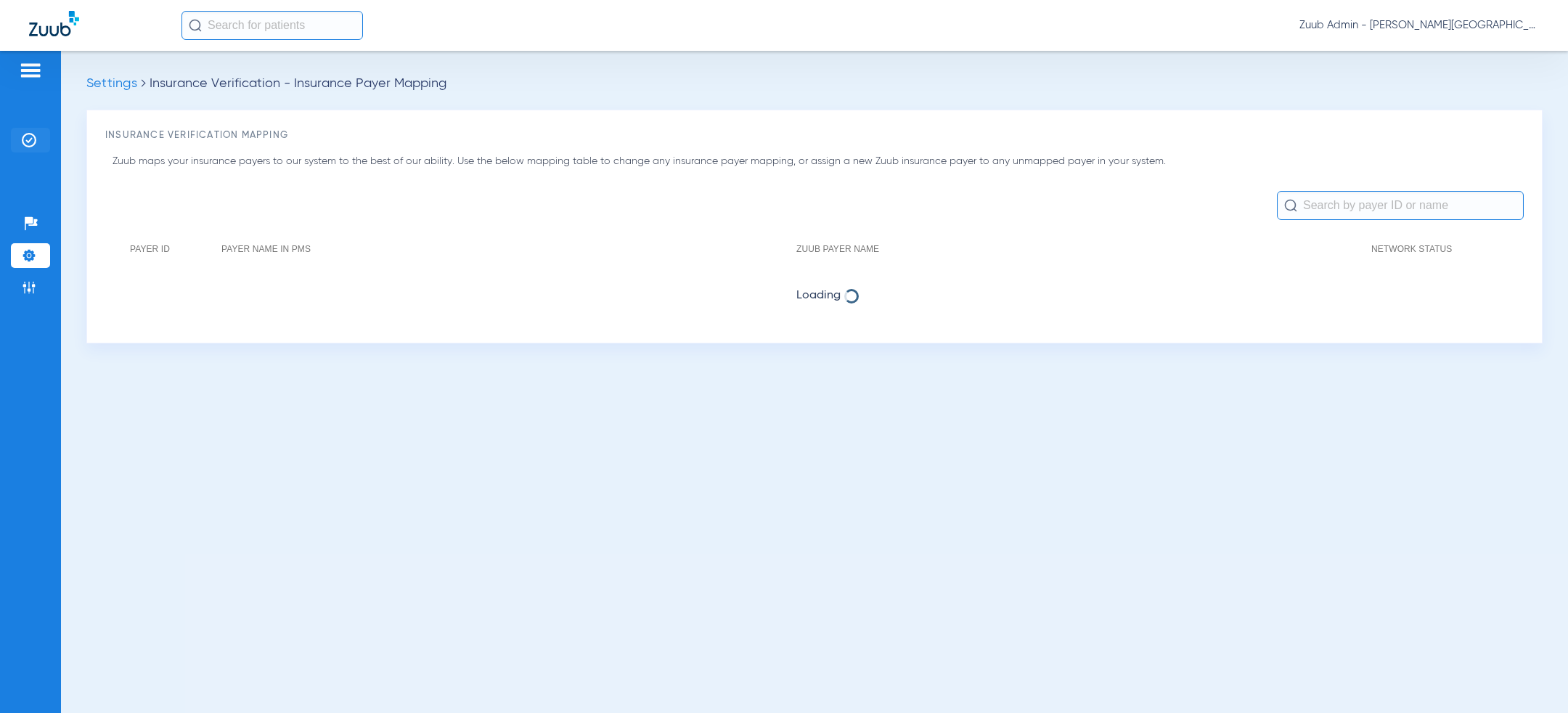
click at [28, 138] on img at bounding box center [28, 140] width 15 height 15
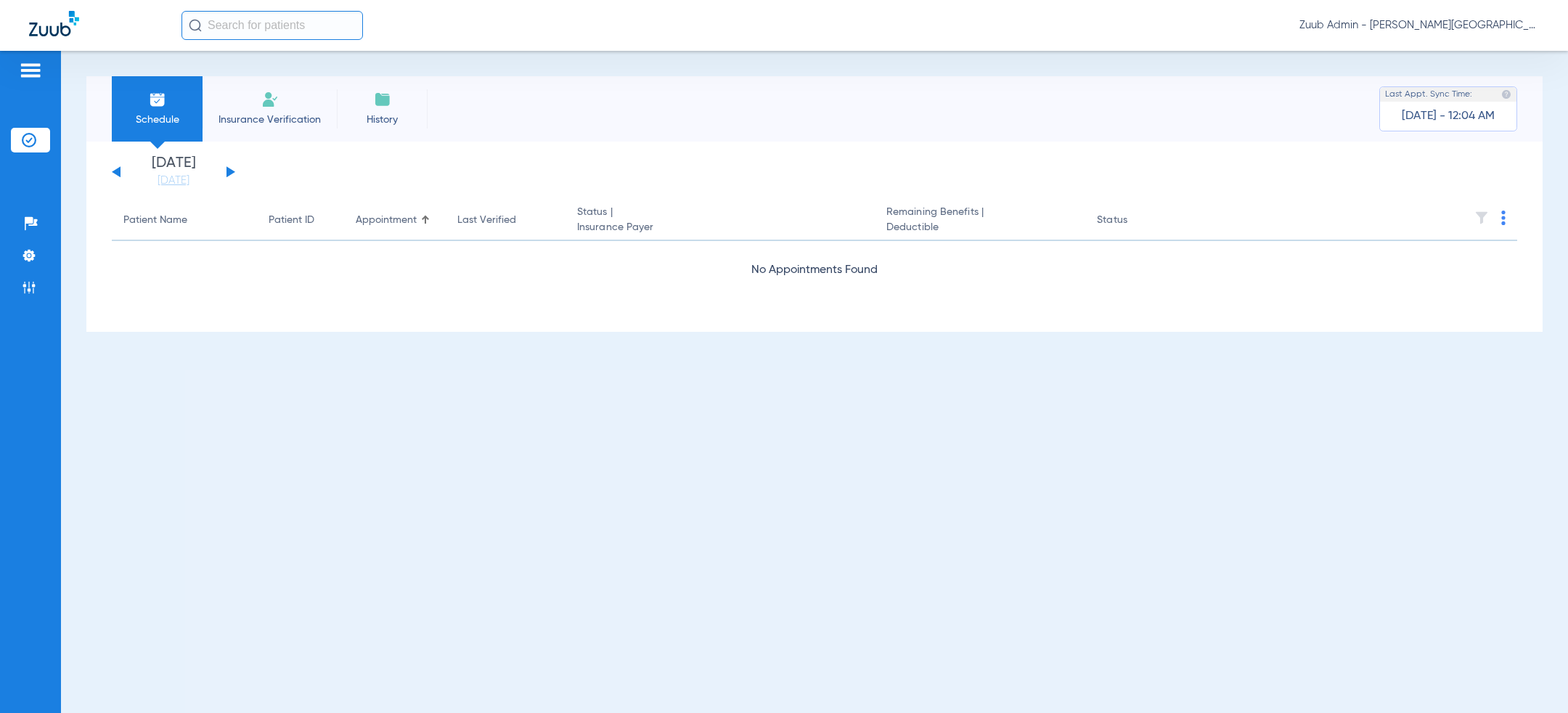
click at [228, 173] on button at bounding box center [231, 172] width 8 height 11
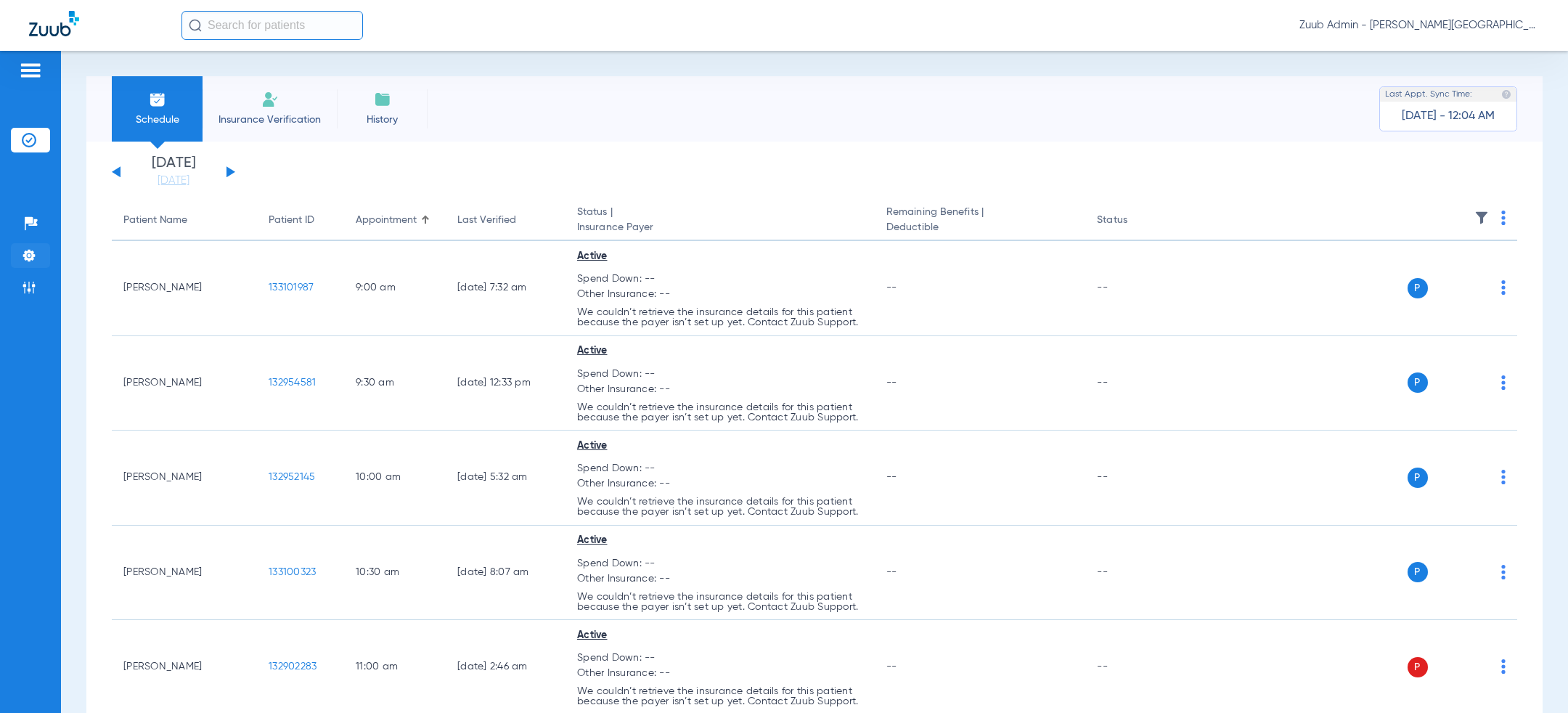
click at [34, 252] on img at bounding box center [28, 255] width 15 height 15
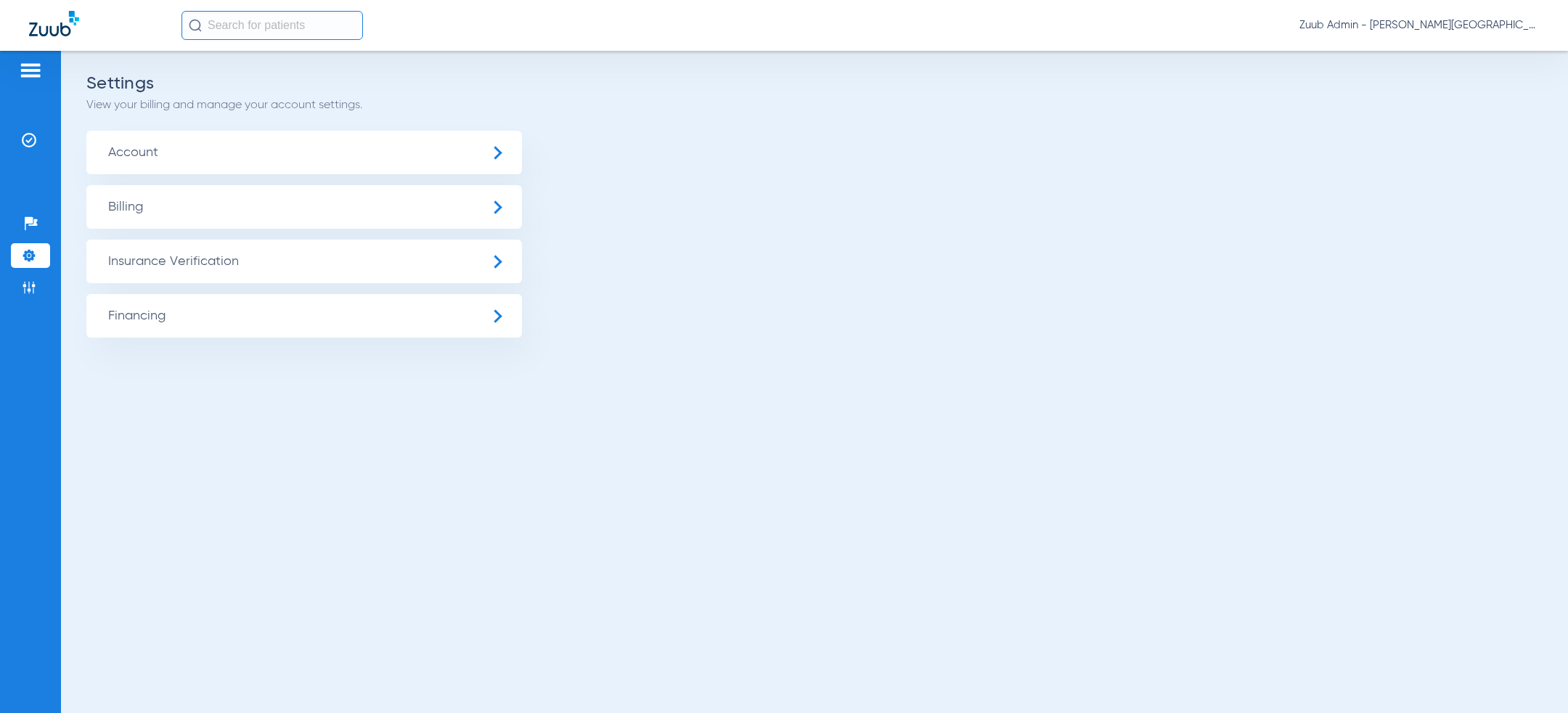
click at [215, 261] on span "Insurance Verification" at bounding box center [304, 261] width 435 height 44
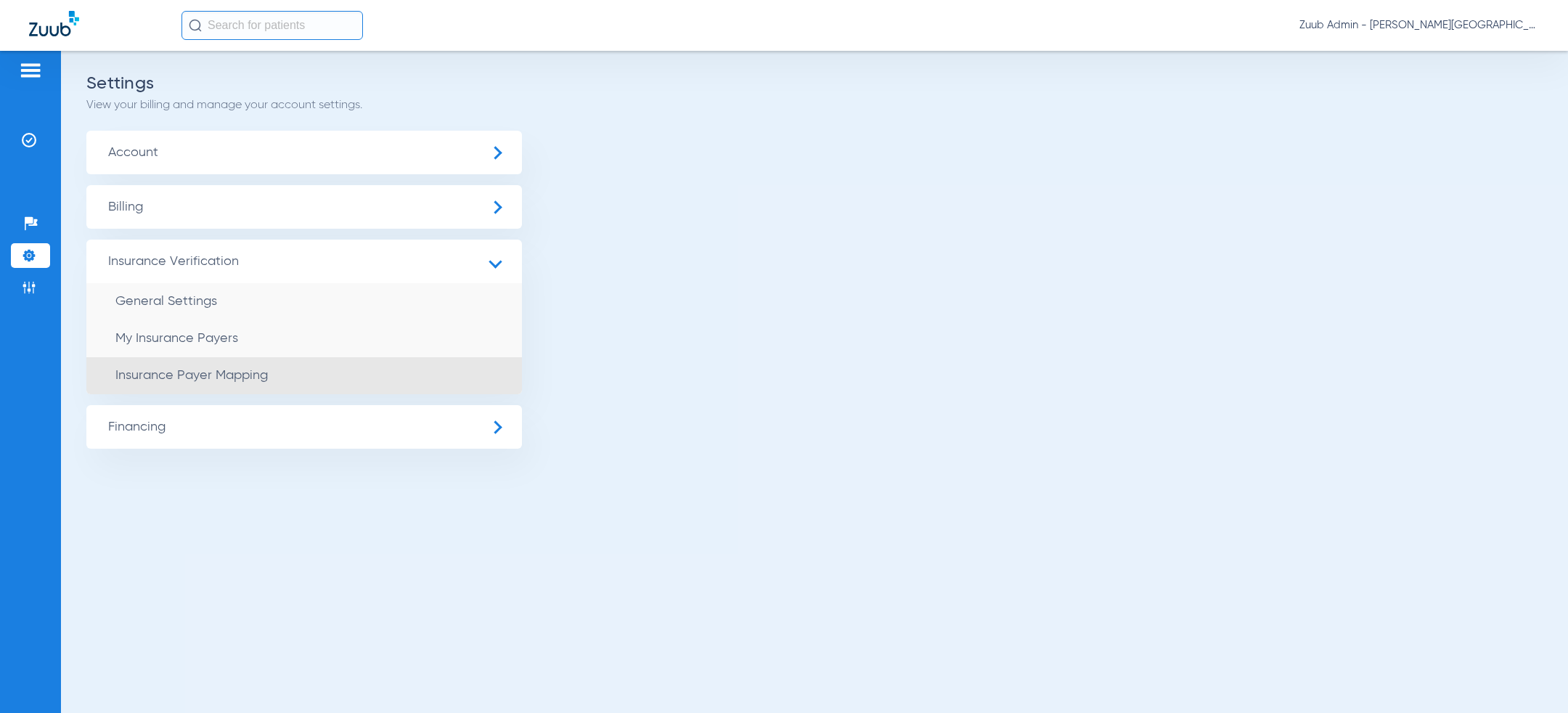
click at [278, 366] on li "Insurance Payer Mapping" at bounding box center [304, 376] width 435 height 37
